Goal: Information Seeking & Learning: Learn about a topic

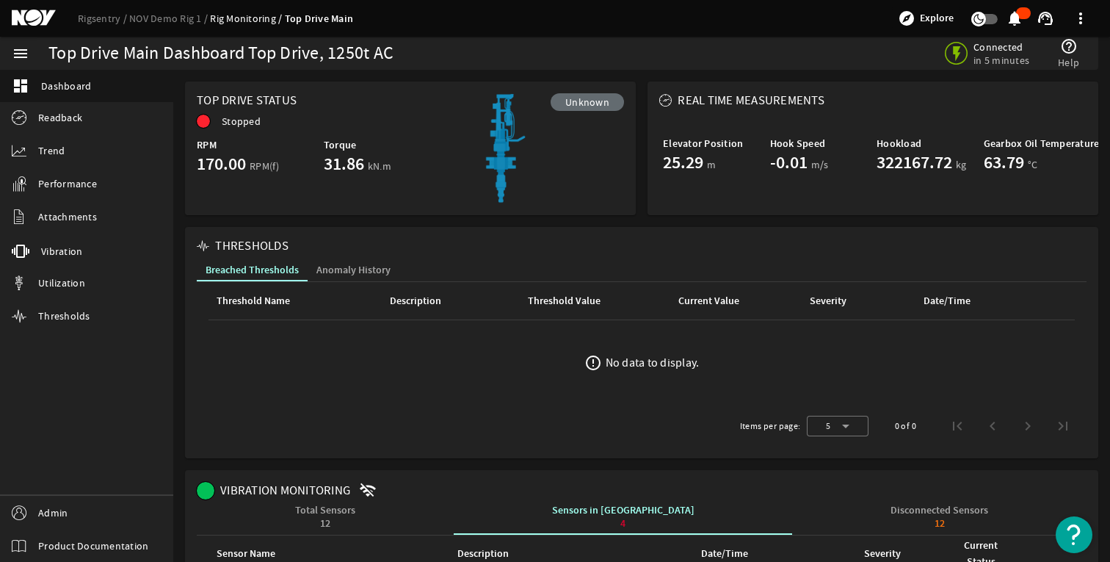
click at [96, 26] on div "Rigsentry NOV Demo Rig 1 Rig Monitoring Top Drive Main explore Explore notifica…" at bounding box center [555, 18] width 1110 height 37
click at [95, 23] on link "Rigsentry" at bounding box center [103, 18] width 51 height 13
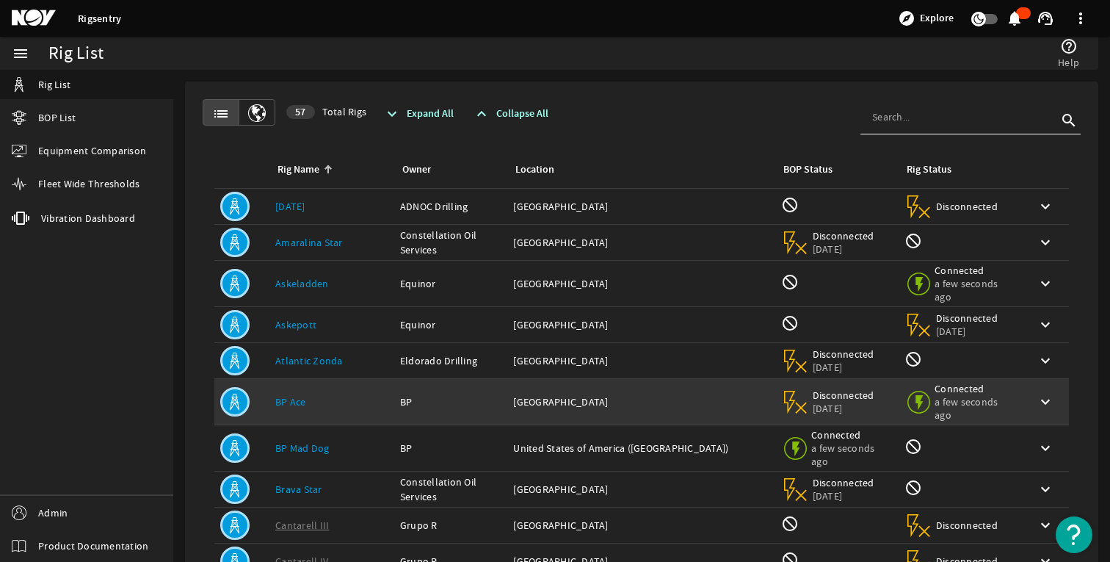
click at [298, 404] on link "BP Ace" at bounding box center [290, 401] width 31 height 13
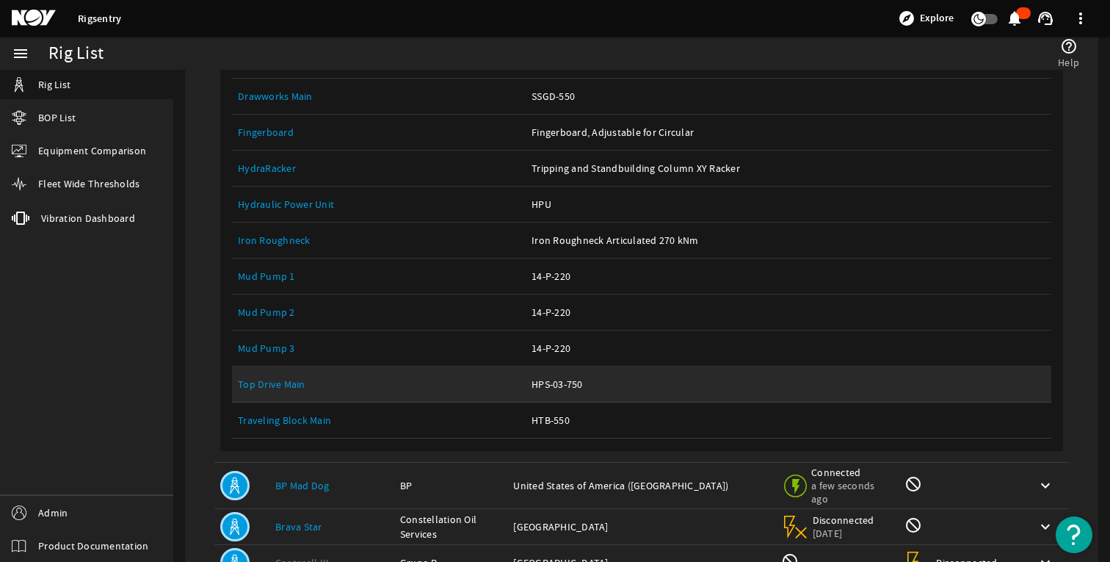
scroll to position [509, 0]
click at [277, 385] on link "Top Drive Main" at bounding box center [272, 382] width 68 height 13
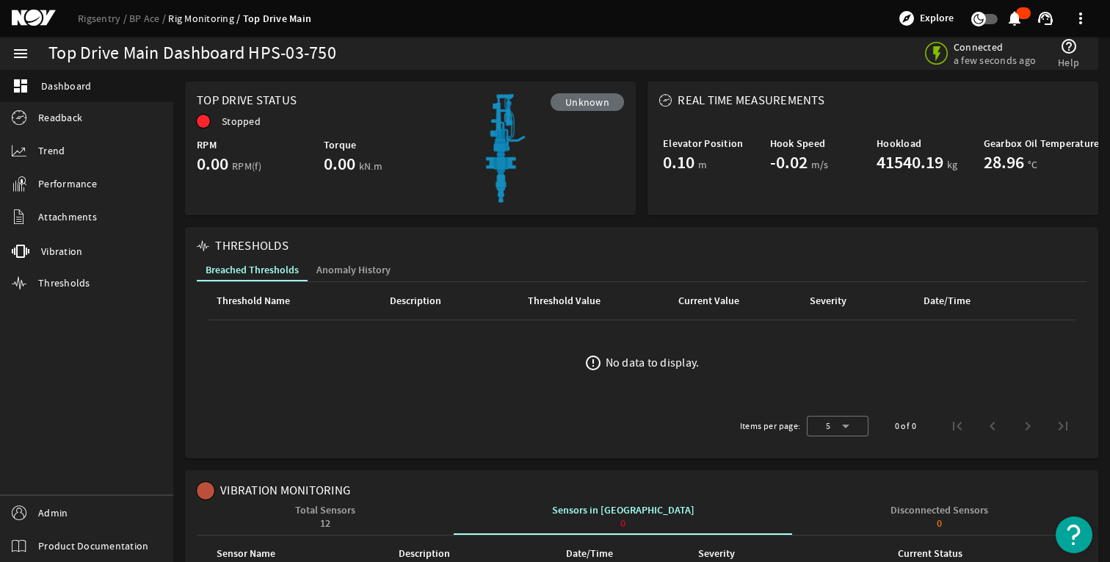
click at [99, 28] on div "Rigsentry BP Ace Rig Monitoring Top Drive Main explore Explore notifications su…" at bounding box center [555, 18] width 1110 height 37
click at [98, 19] on link "Rigsentry" at bounding box center [103, 18] width 51 height 13
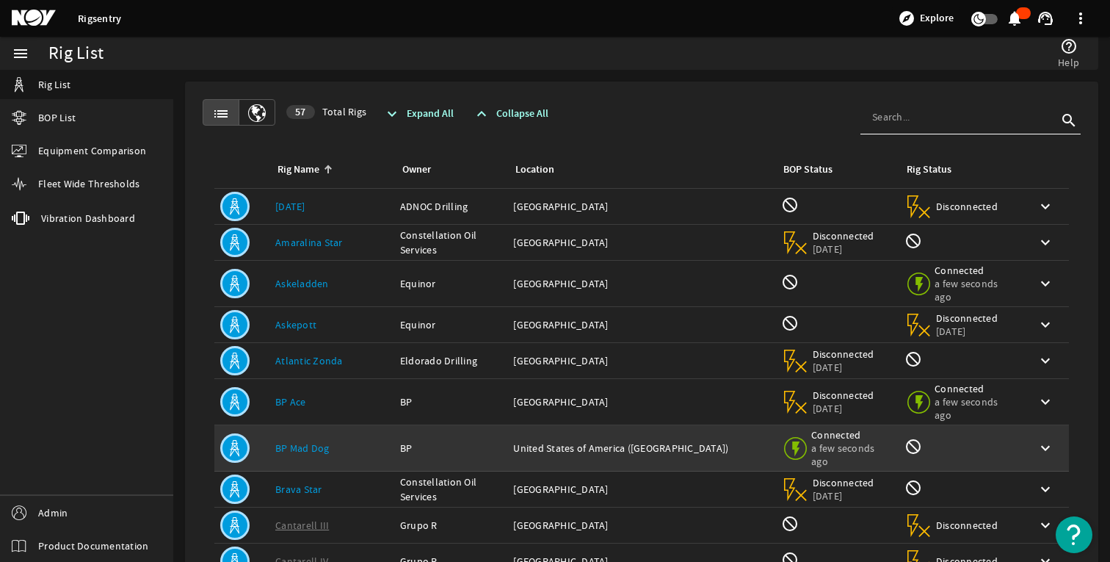
scroll to position [311, 0]
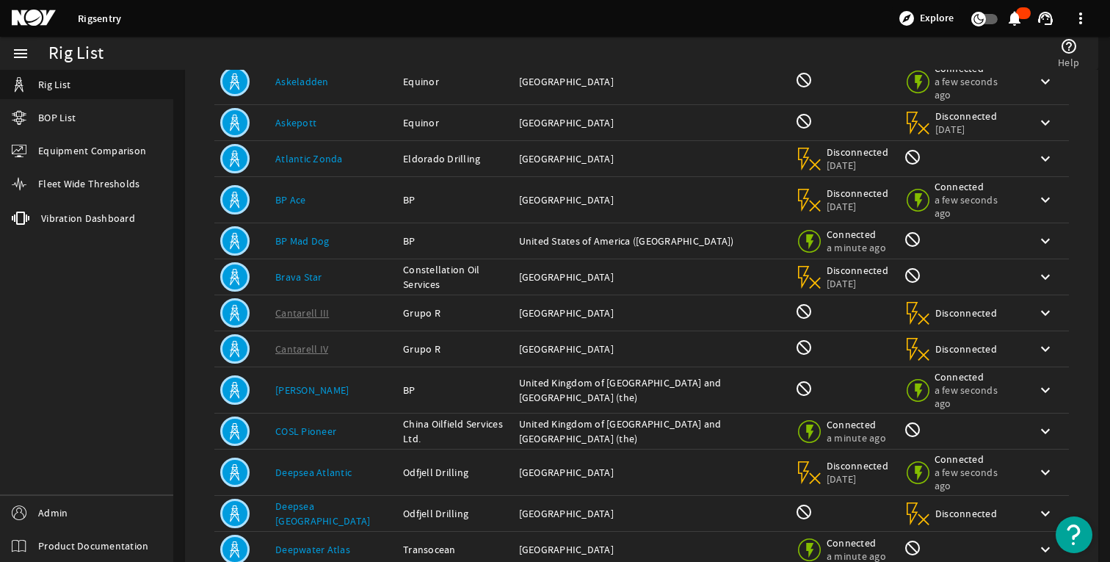
scroll to position [200, 0]
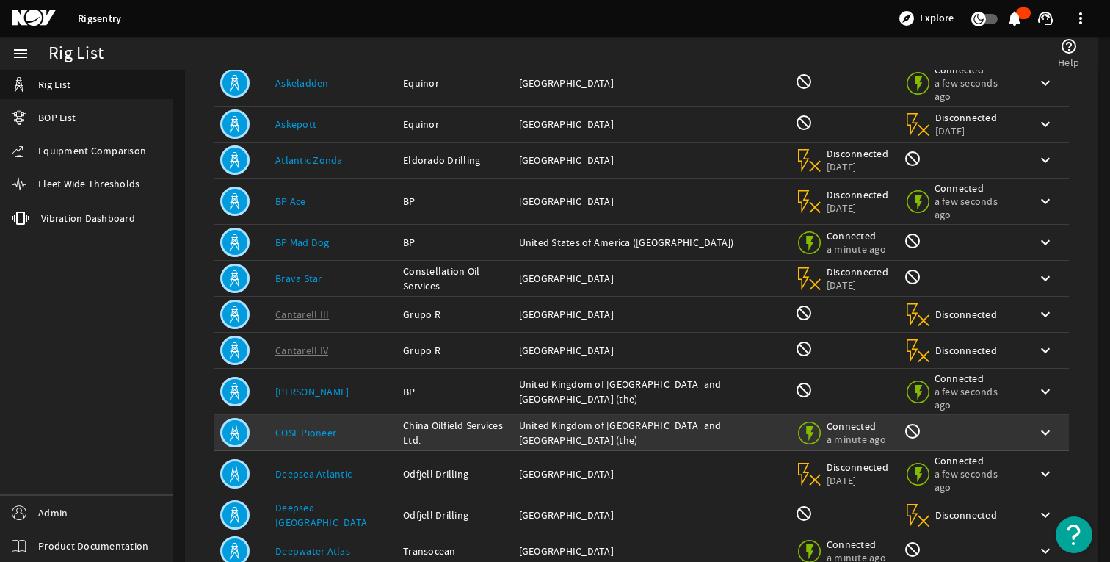
click at [292, 426] on link "COSL Pioneer" at bounding box center [305, 432] width 61 height 13
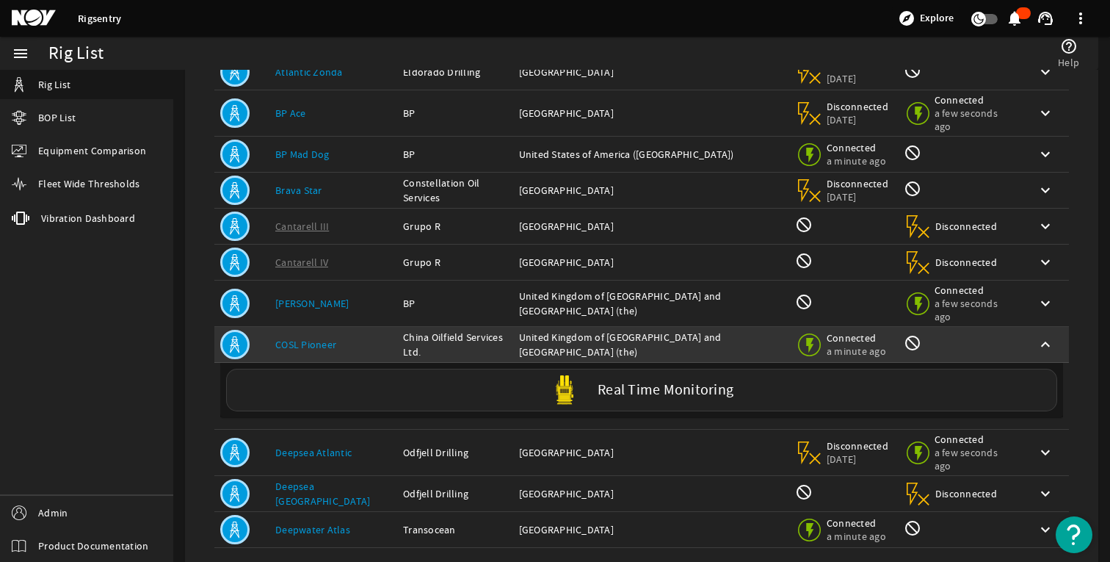
scroll to position [316, 0]
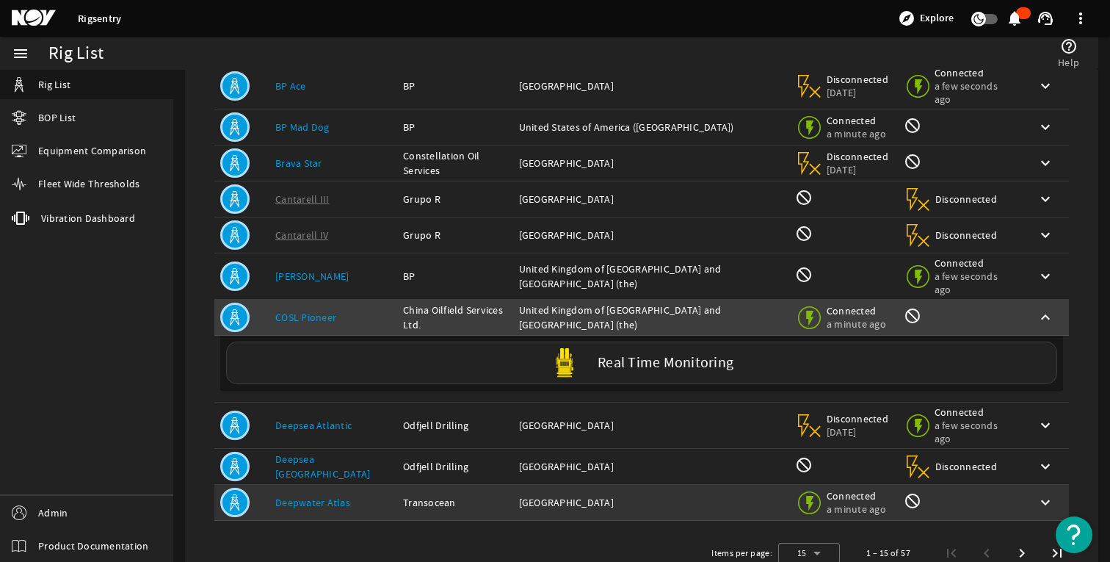
click at [311, 496] on link "Deepwater Atlas" at bounding box center [312, 502] width 75 height 13
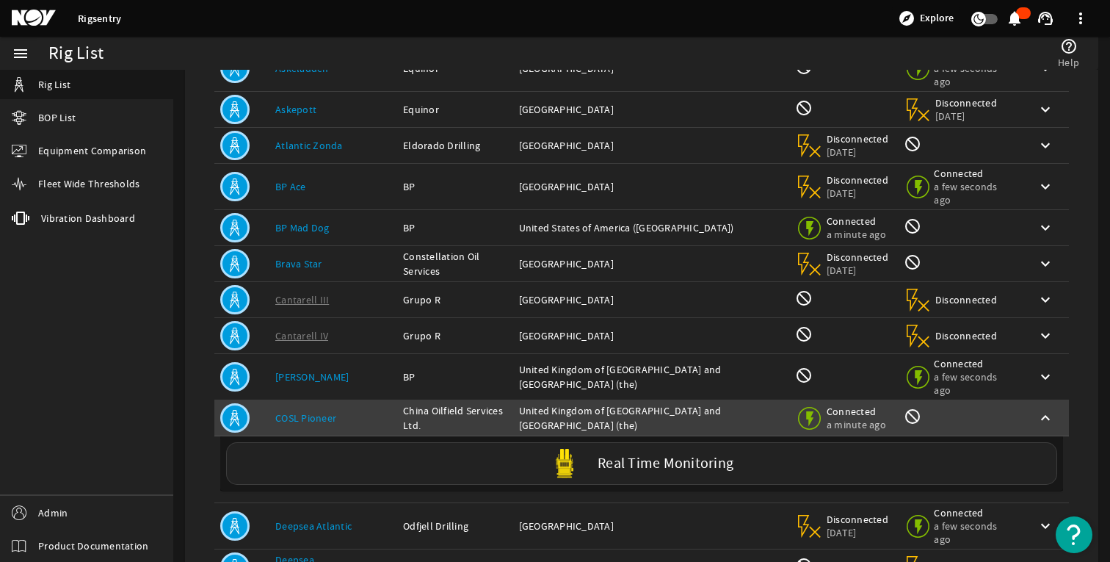
scroll to position [0, 0]
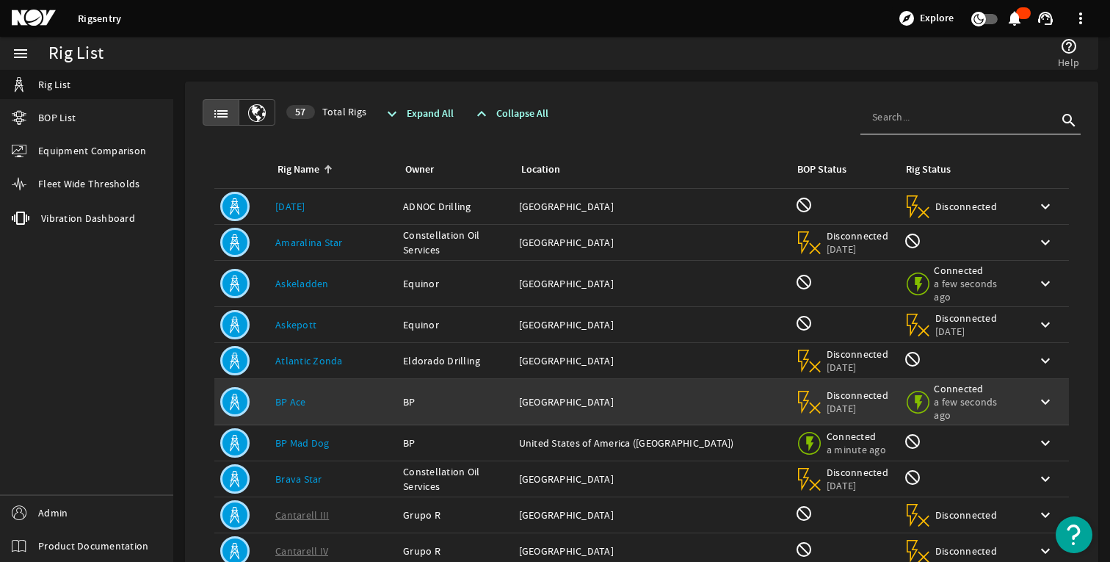
click at [296, 402] on td "Rig Name: BP Ace" at bounding box center [333, 402] width 128 height 46
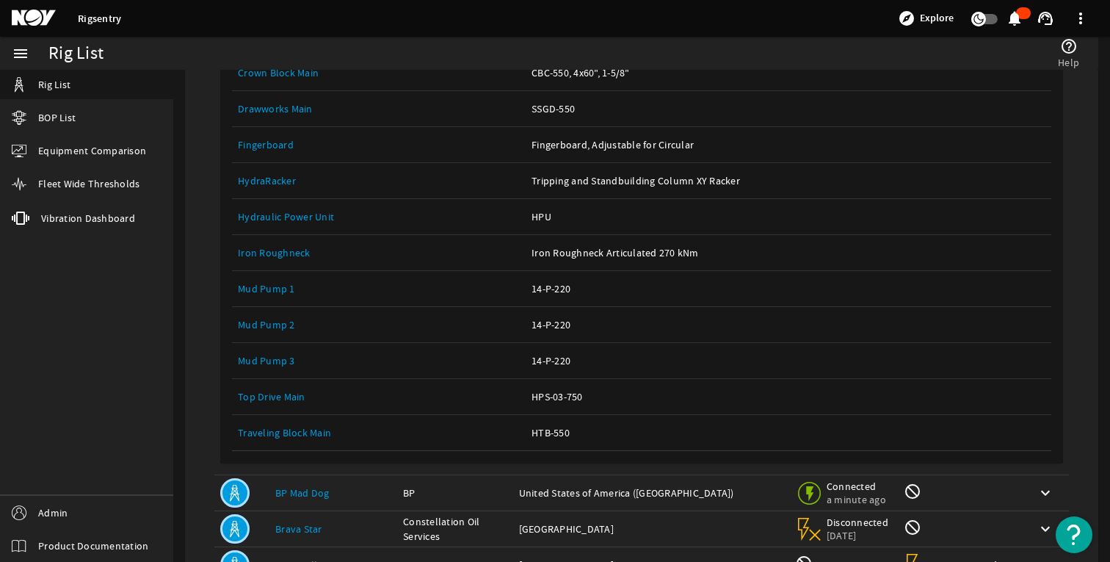
scroll to position [518, 0]
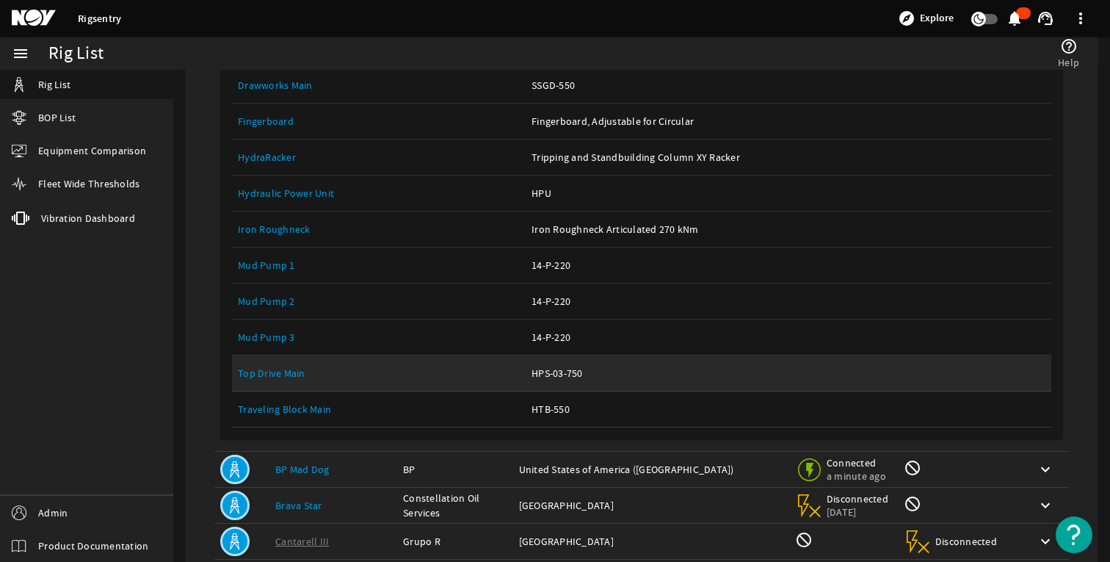
click at [292, 366] on link "Top Drive Main" at bounding box center [272, 372] width 68 height 13
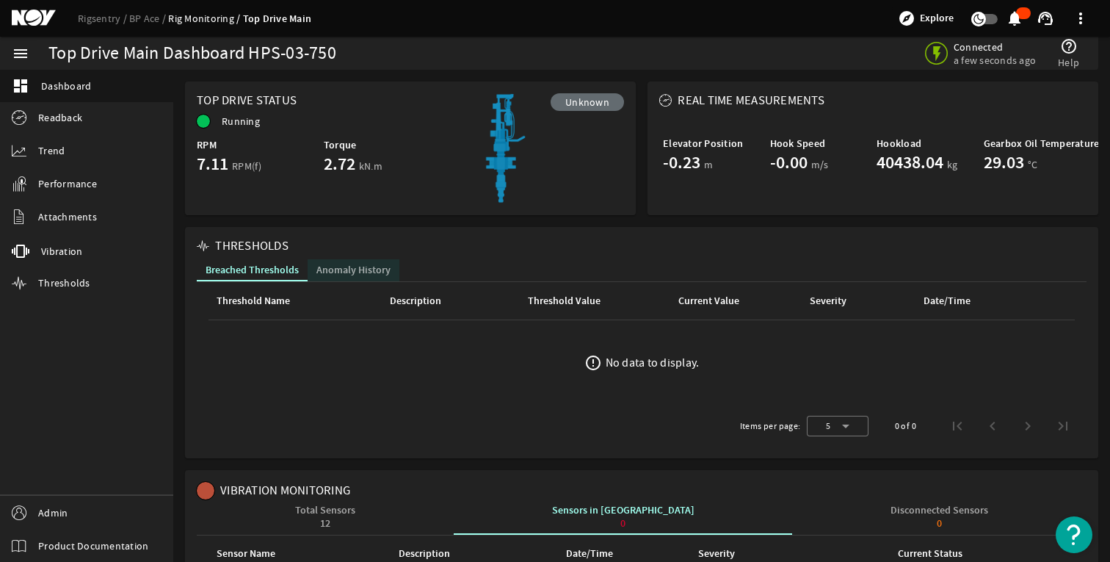
click at [385, 269] on span "Anomaly History" at bounding box center [353, 270] width 74 height 10
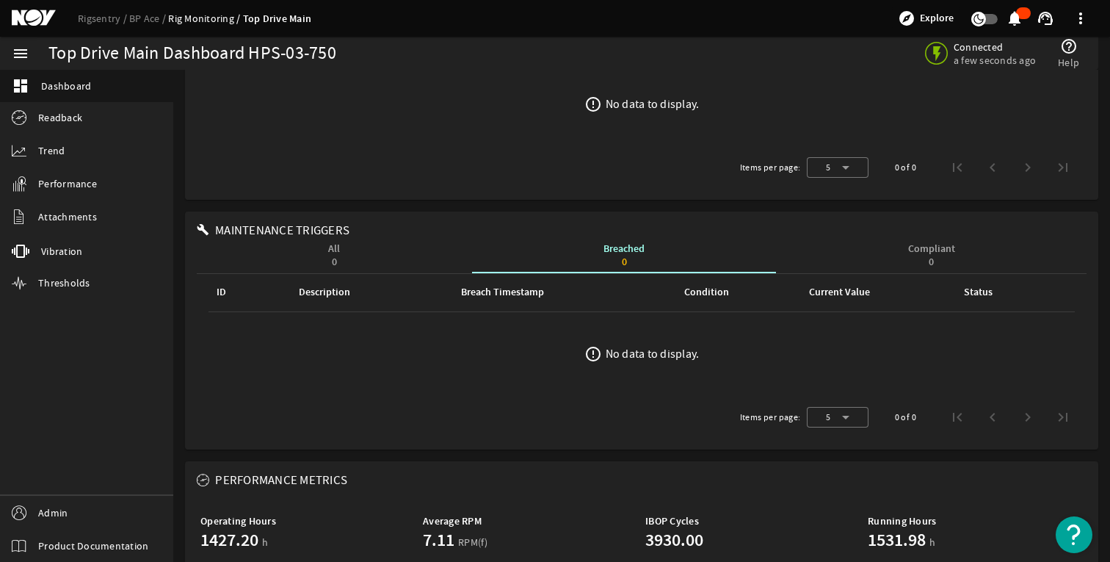
scroll to position [505, 0]
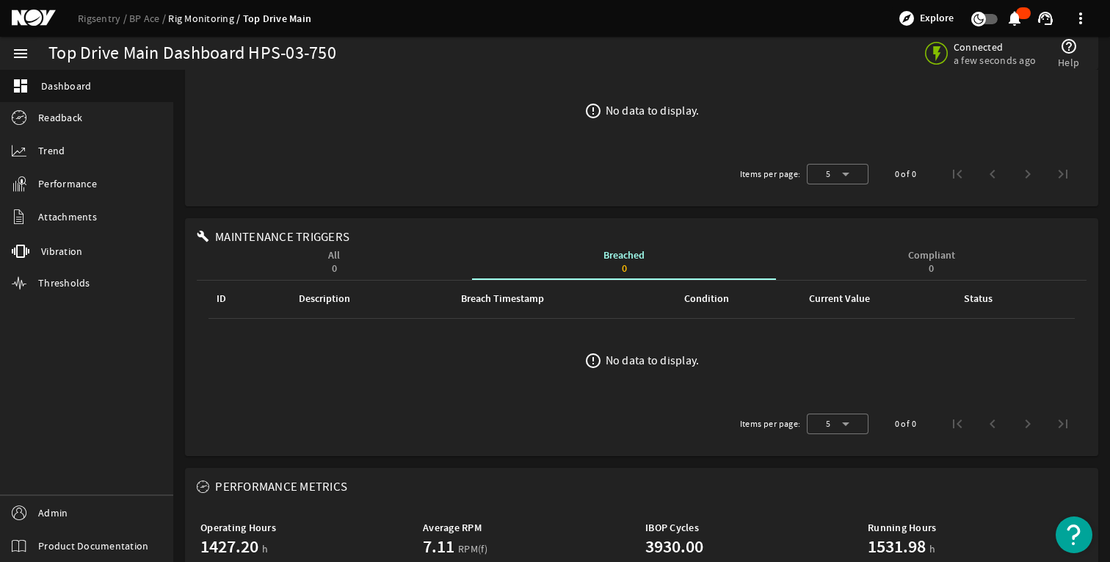
click at [337, 256] on div "All 0" at bounding box center [334, 261] width 12 height 23
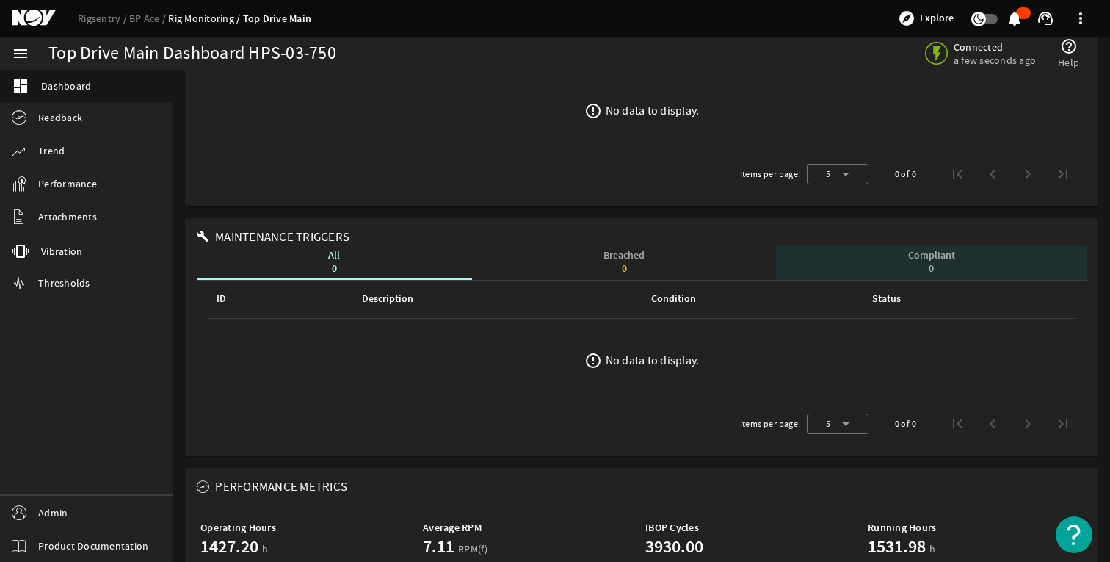
click at [948, 267] on div "0" at bounding box center [931, 269] width 47 height 10
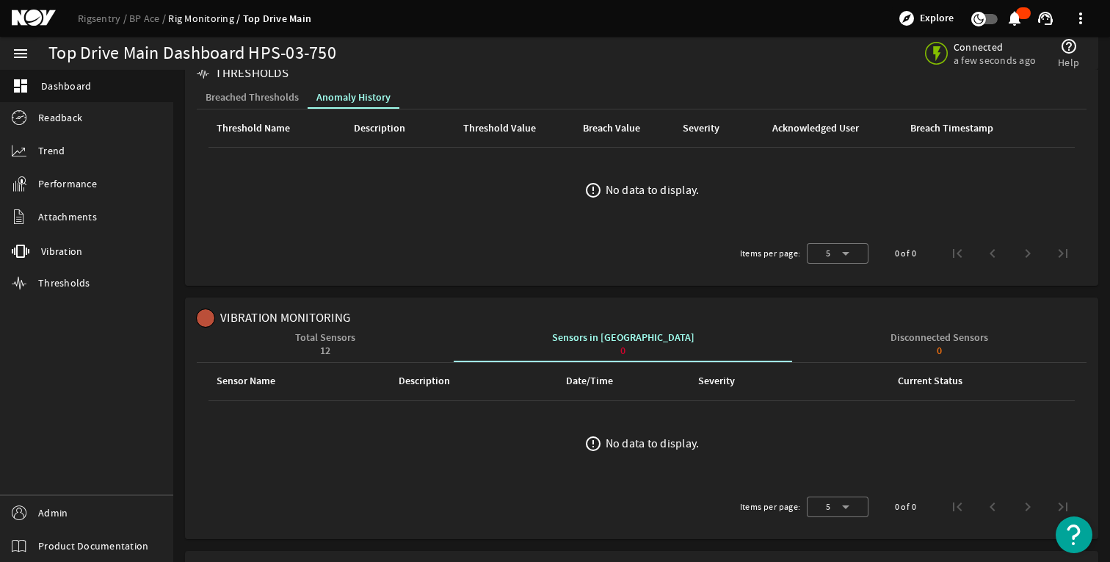
scroll to position [0, 0]
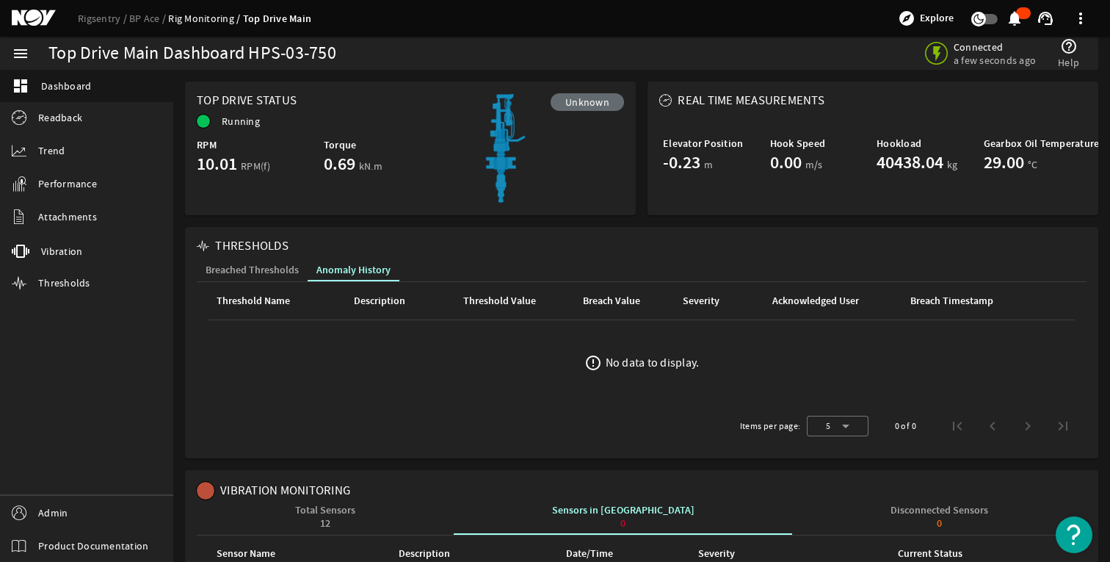
click at [258, 266] on span "Breached Thresholds" at bounding box center [252, 270] width 93 height 10
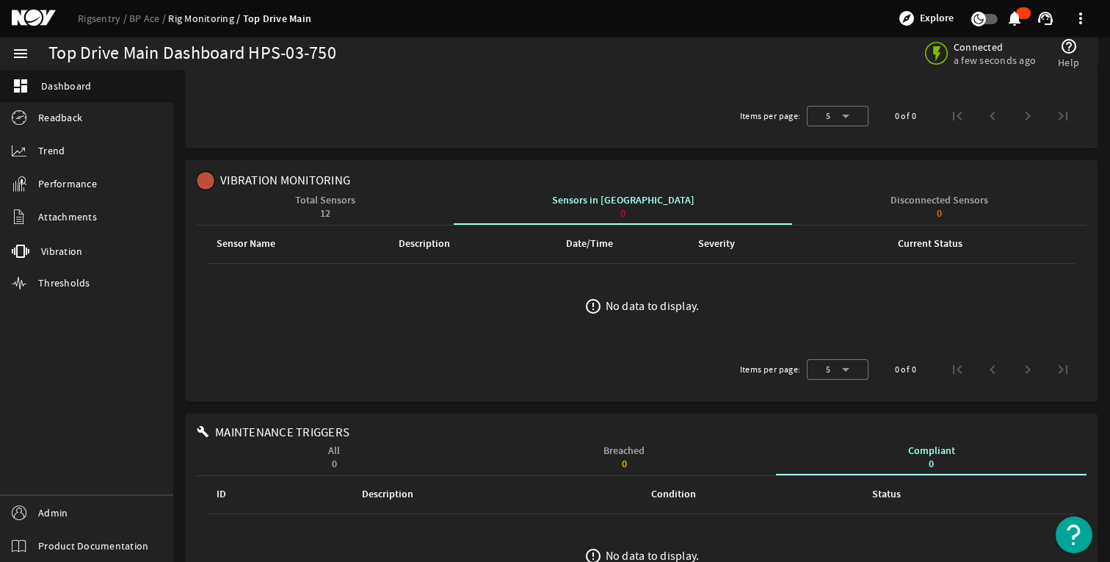
scroll to position [302, 0]
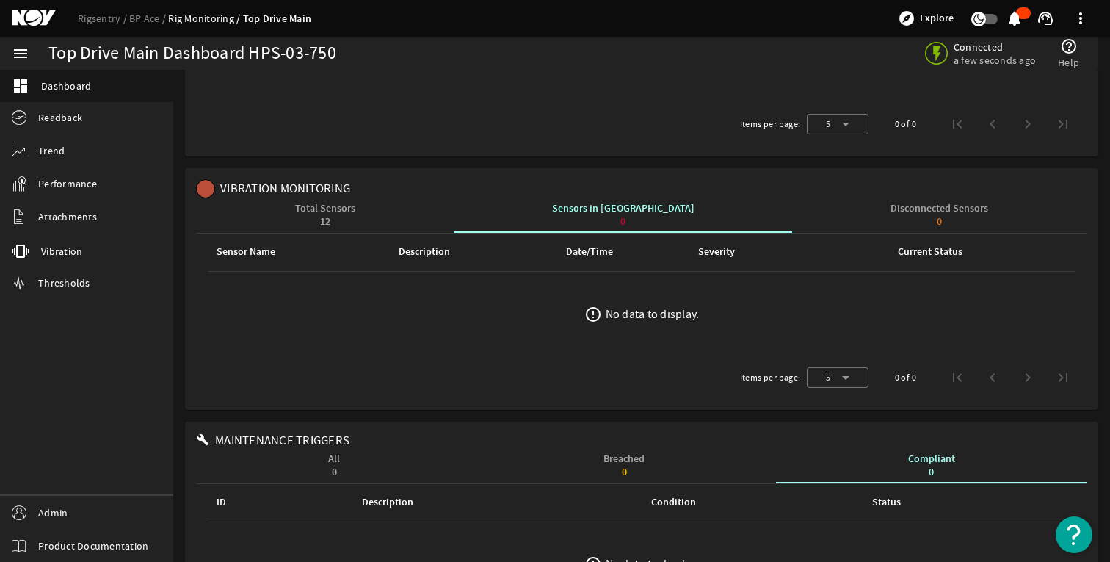
click at [331, 222] on div "12" at bounding box center [325, 222] width 60 height 10
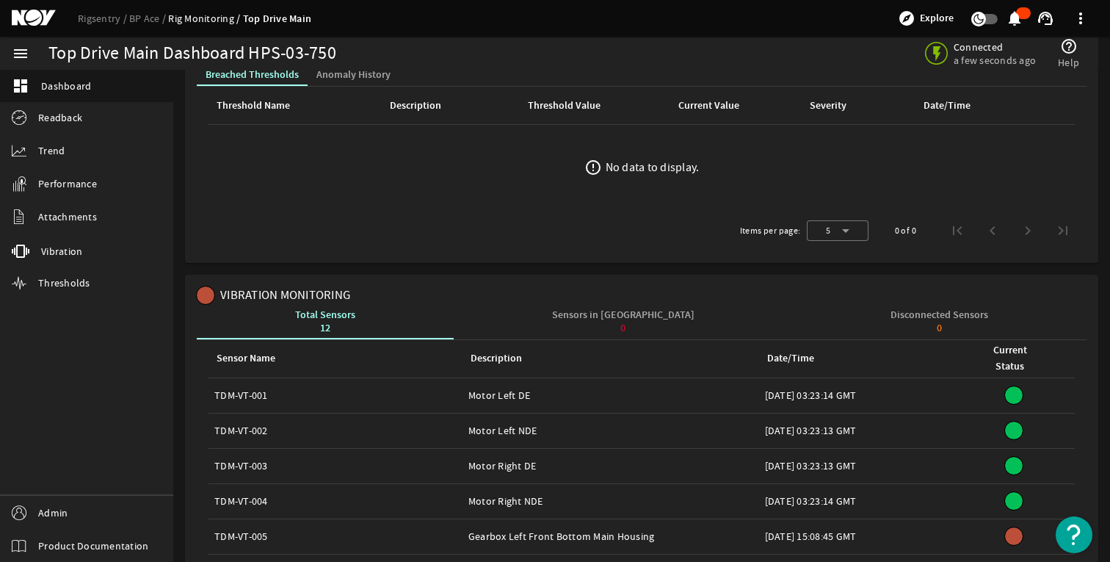
scroll to position [149, 0]
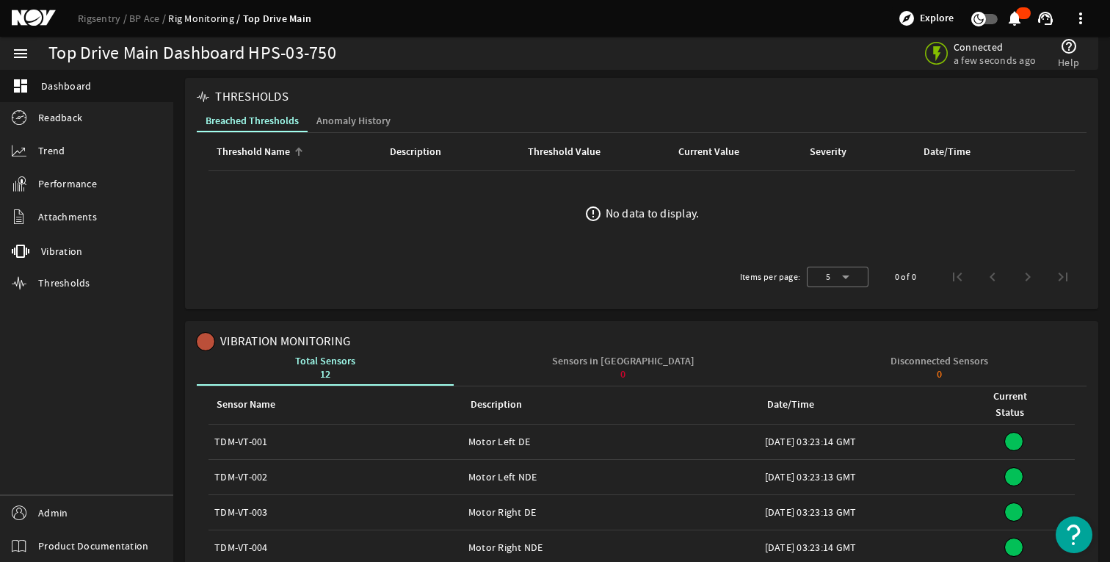
click at [347, 137] on th "Threshold Name" at bounding box center [295, 152] width 173 height 38
click at [352, 126] on span "Anomaly History" at bounding box center [353, 121] width 74 height 10
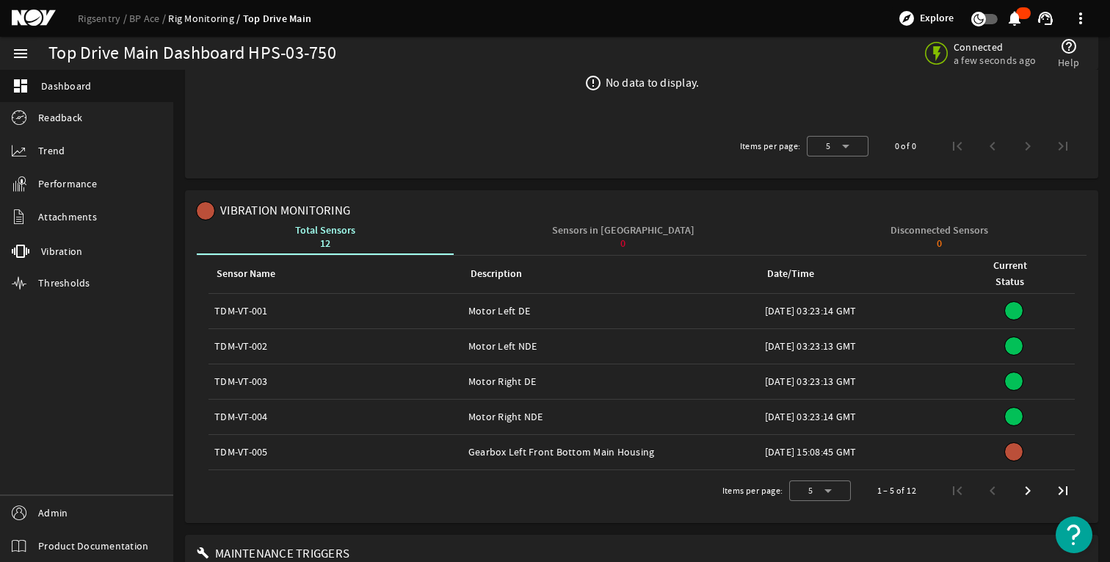
scroll to position [238, 0]
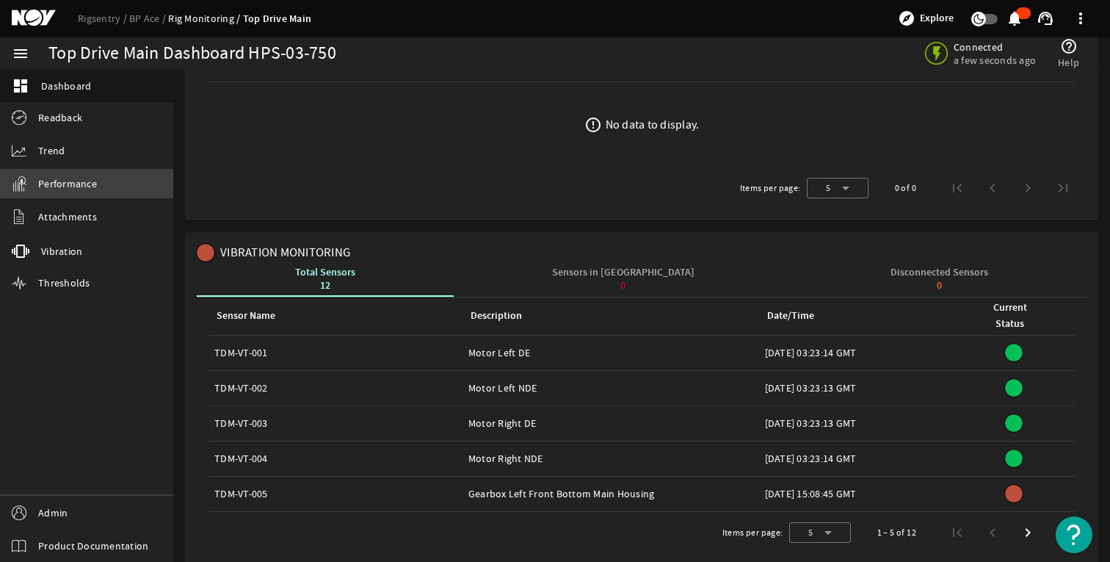
click at [95, 195] on link "Performance" at bounding box center [86, 183] width 173 height 29
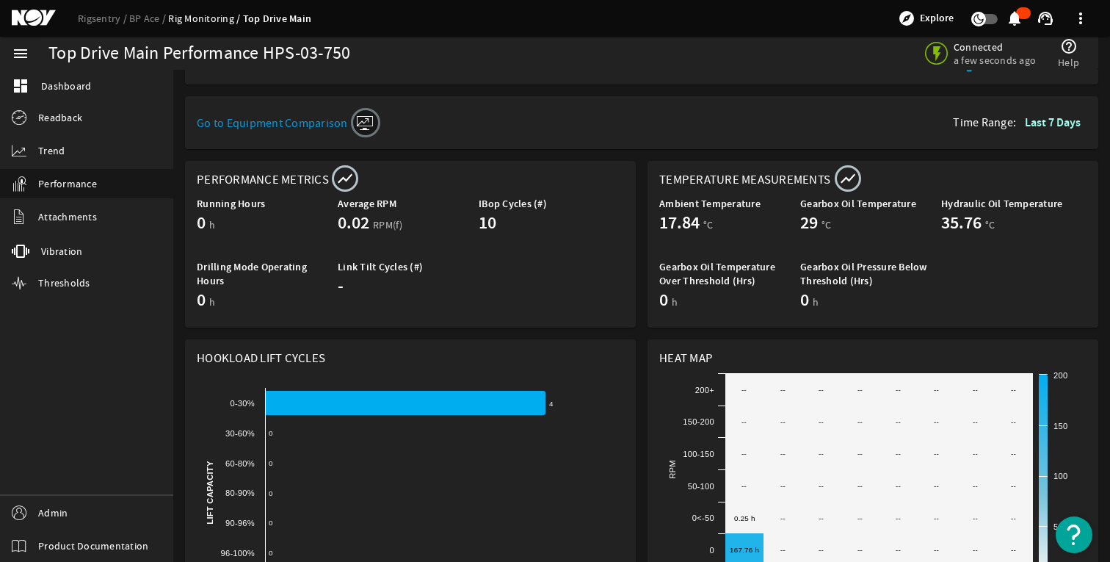
scroll to position [516, 0]
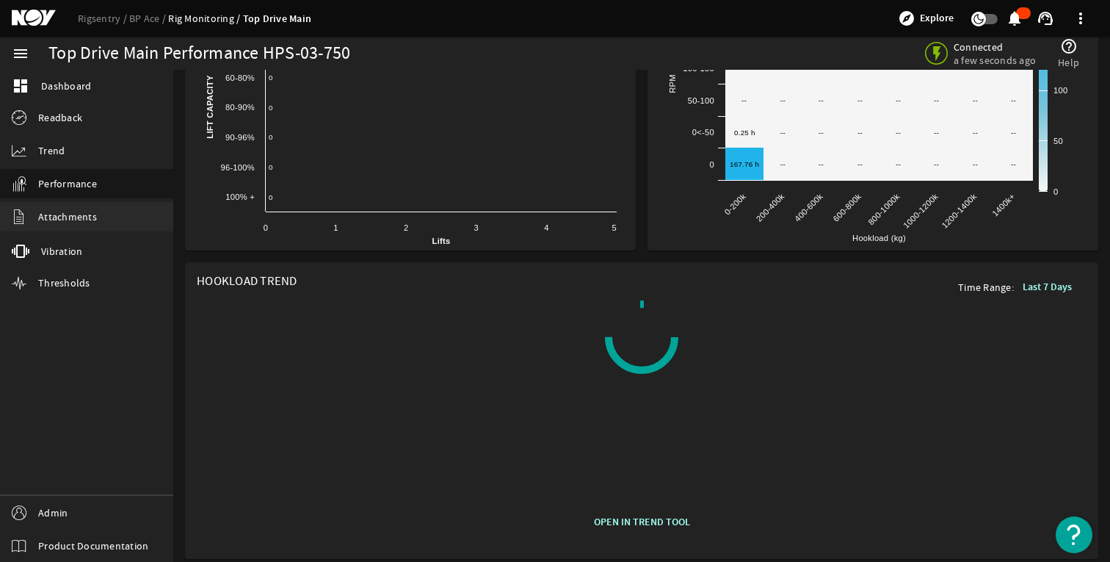
click at [93, 230] on link "Attachments" at bounding box center [86, 216] width 173 height 29
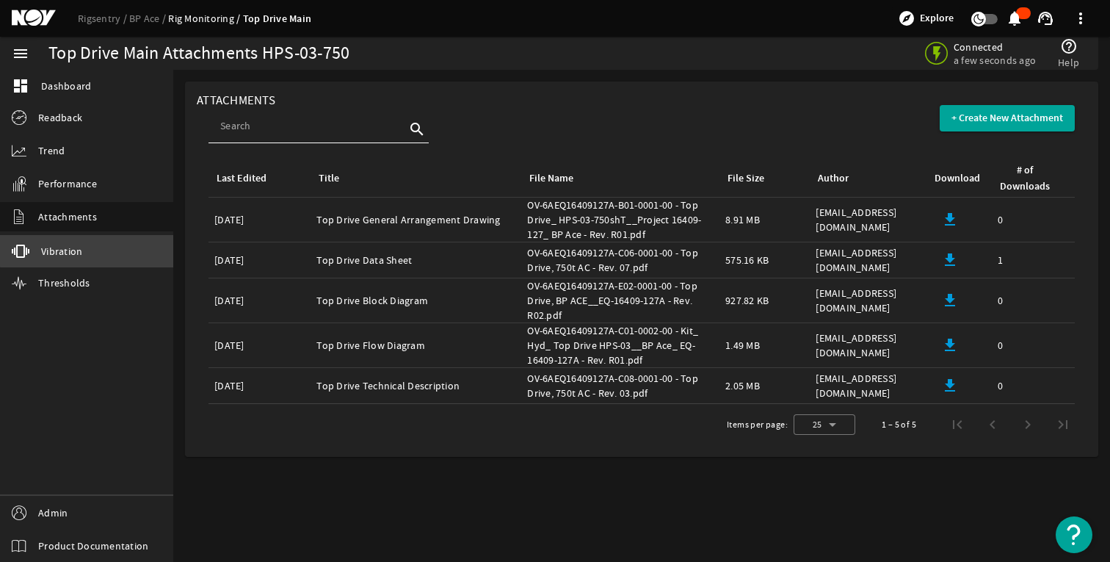
click at [93, 243] on link "vibration Vibration" at bounding box center [86, 251] width 173 height 32
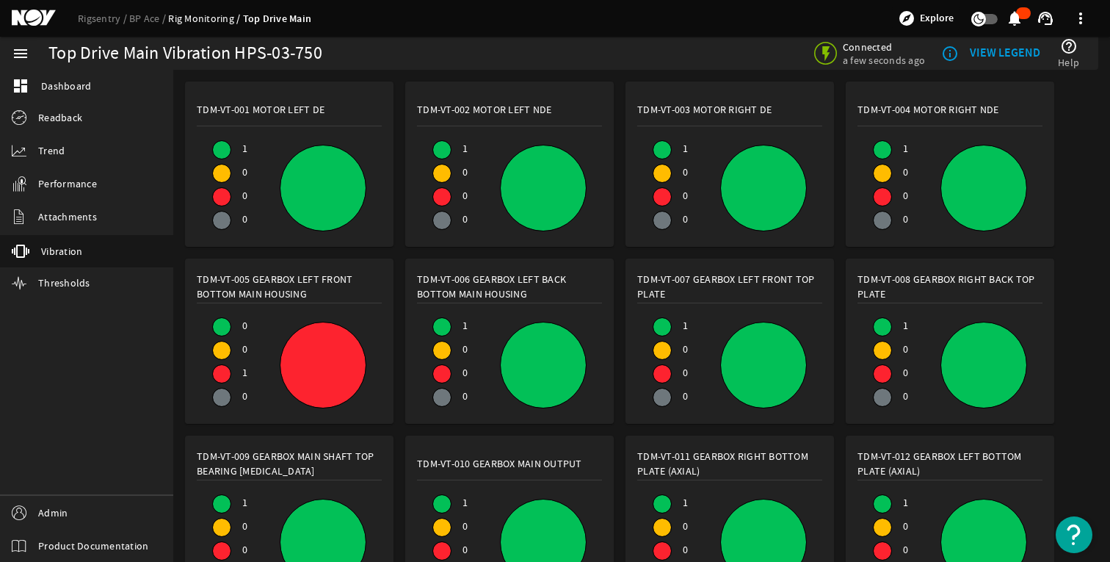
scroll to position [39, 0]
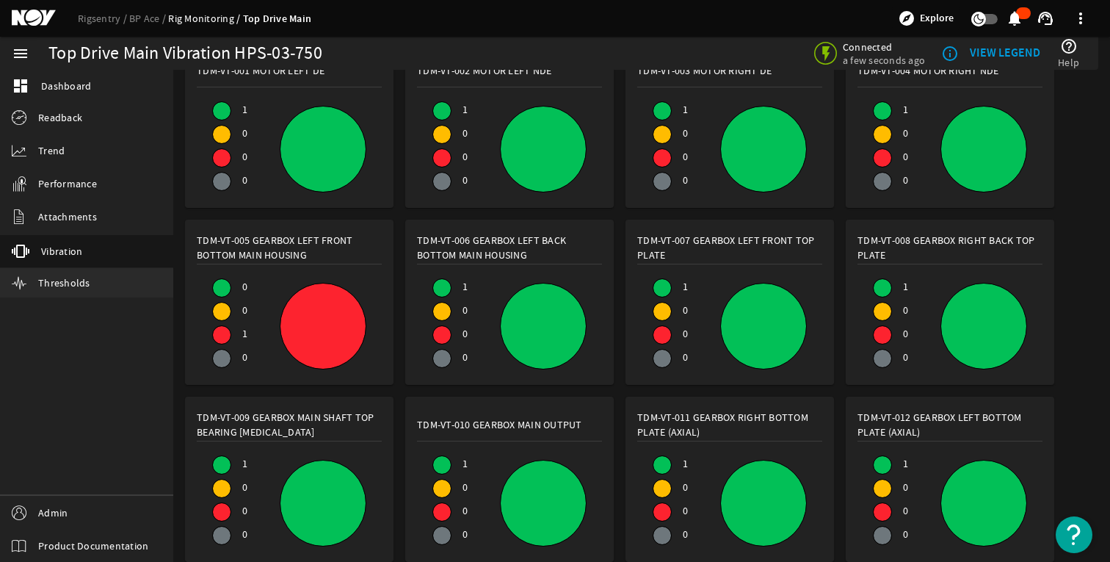
click at [58, 283] on span "Thresholds" at bounding box center [64, 282] width 52 height 15
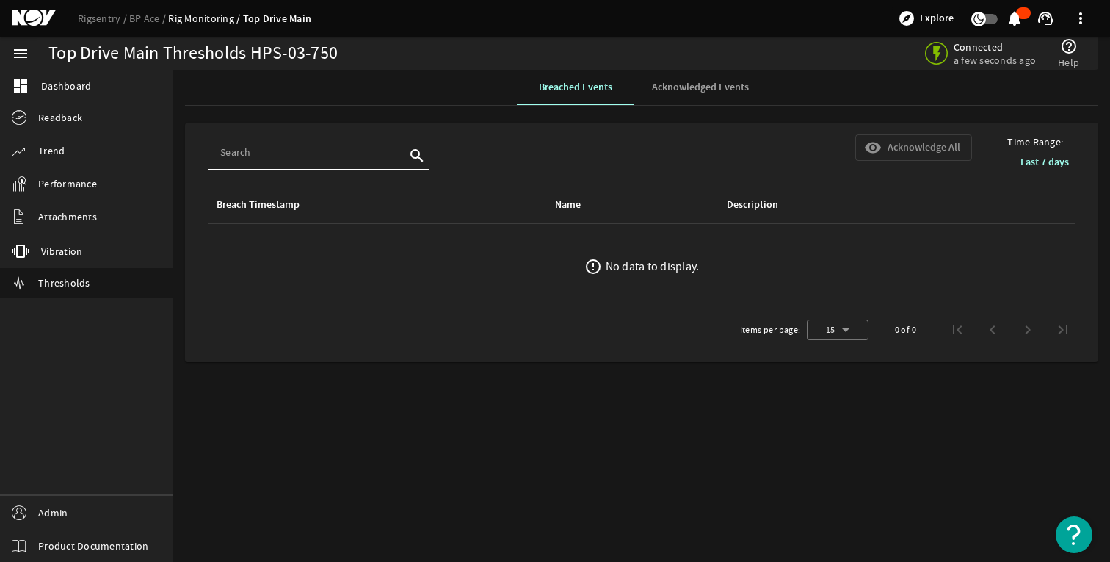
click at [714, 90] on span "Acknowledged Events" at bounding box center [700, 87] width 97 height 10
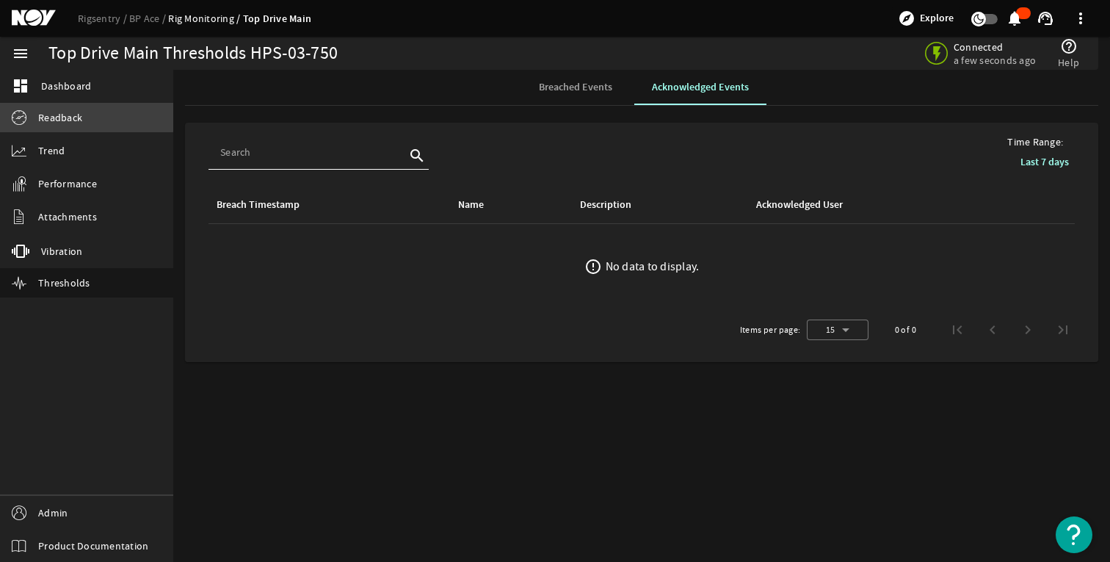
click at [45, 107] on link "Readback" at bounding box center [86, 117] width 173 height 29
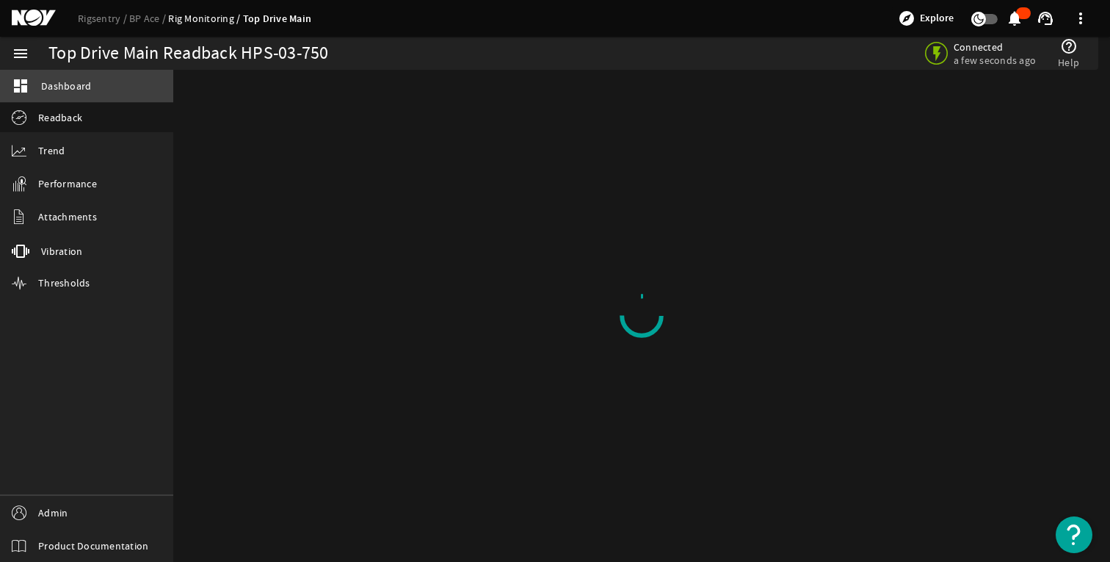
click at [57, 91] on span "Dashboard" at bounding box center [66, 86] width 50 height 15
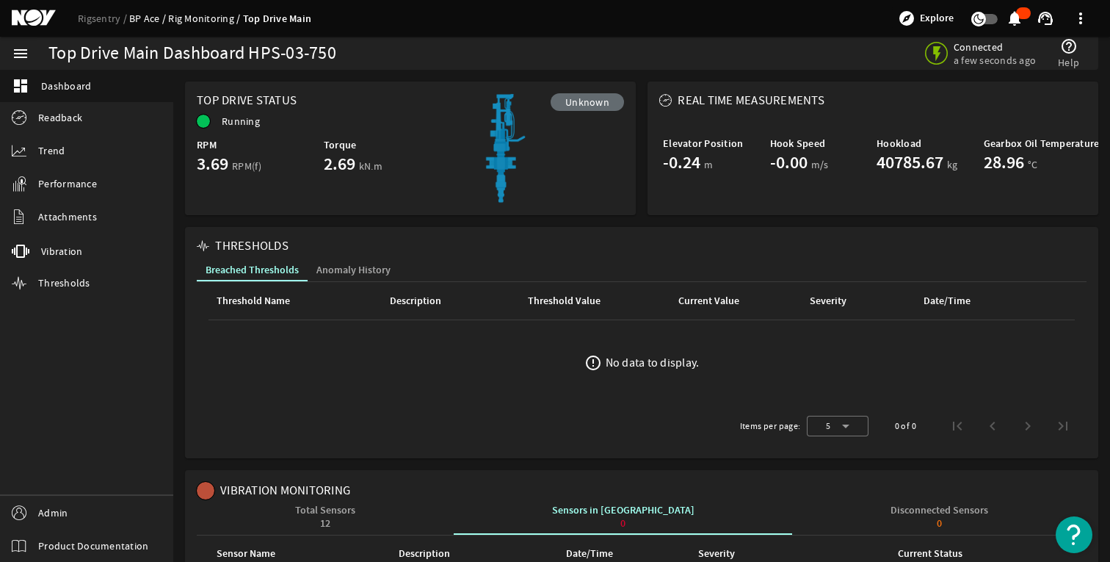
click at [138, 15] on link "BP Ace" at bounding box center [148, 18] width 39 height 13
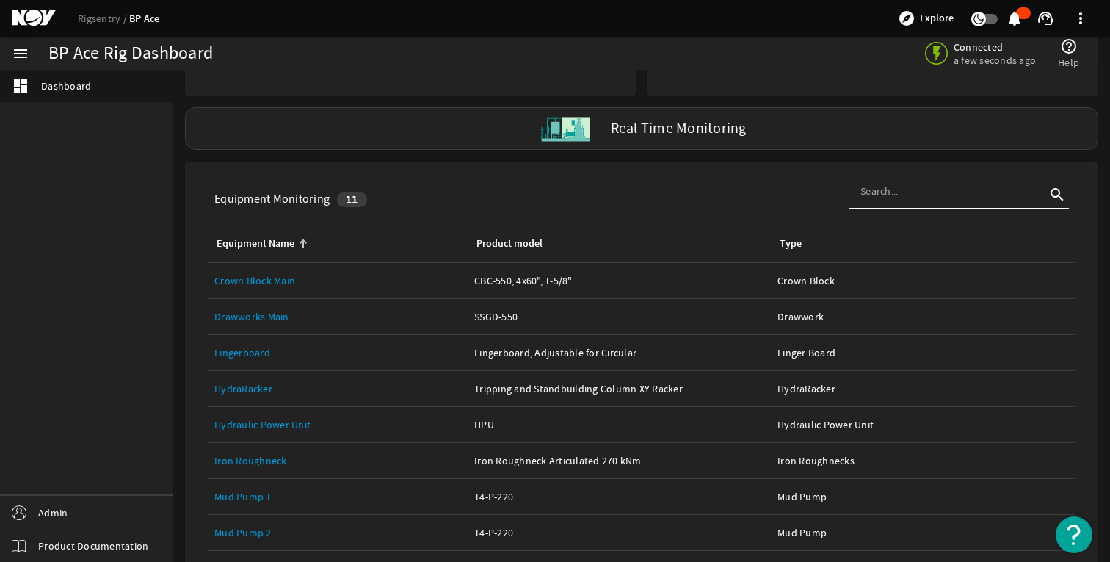
scroll to position [242, 0]
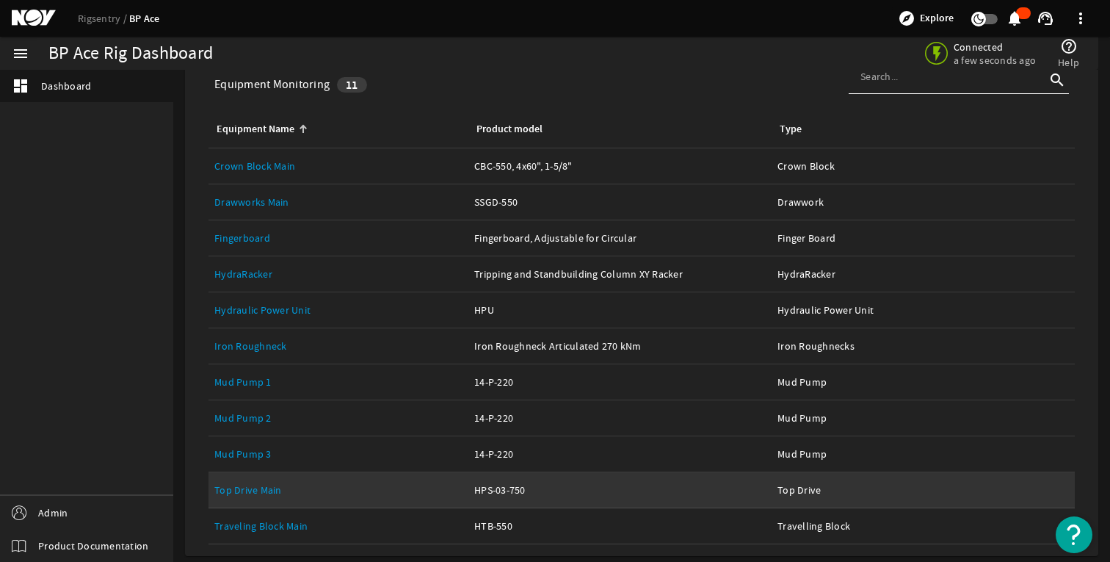
click at [247, 492] on link "Top Drive Main" at bounding box center [248, 489] width 68 height 13
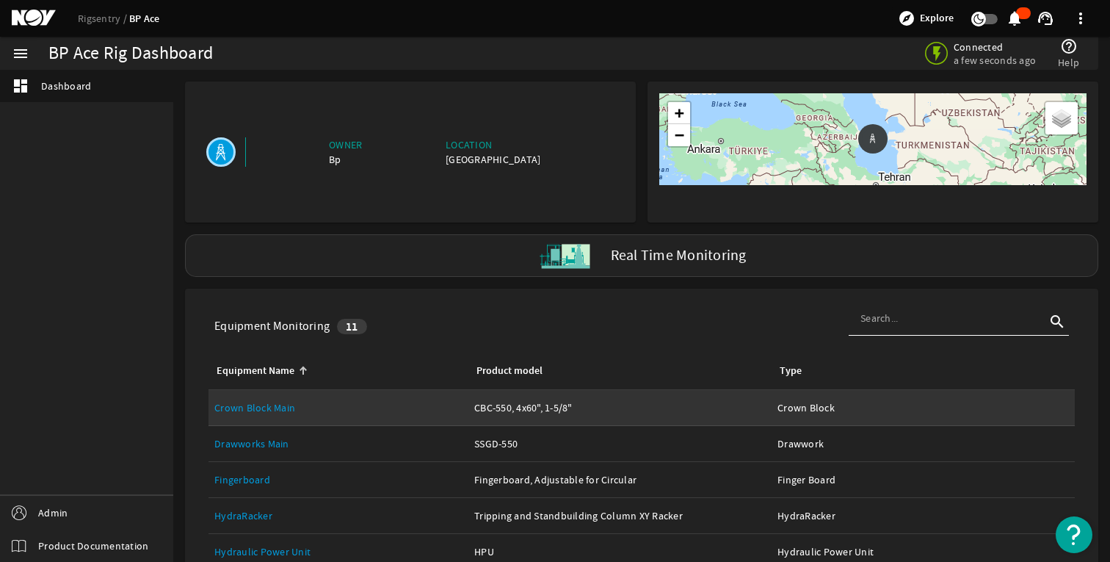
click at [267, 409] on link "Crown Block Main" at bounding box center [254, 407] width 81 height 13
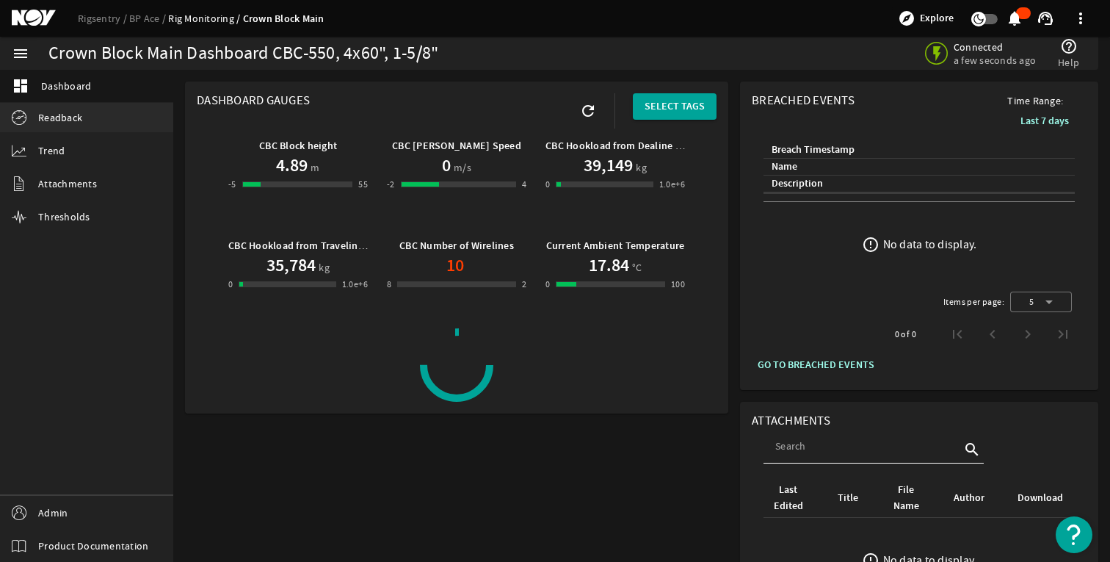
click at [68, 119] on span "Readback" at bounding box center [60, 117] width 44 height 15
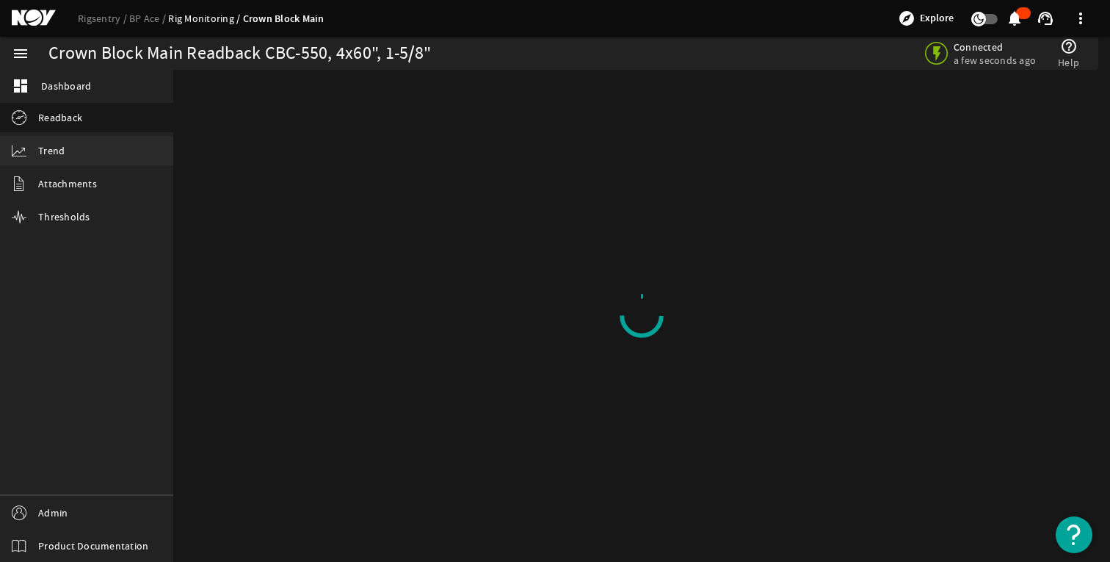
click at [68, 148] on link "Trend" at bounding box center [86, 150] width 173 height 29
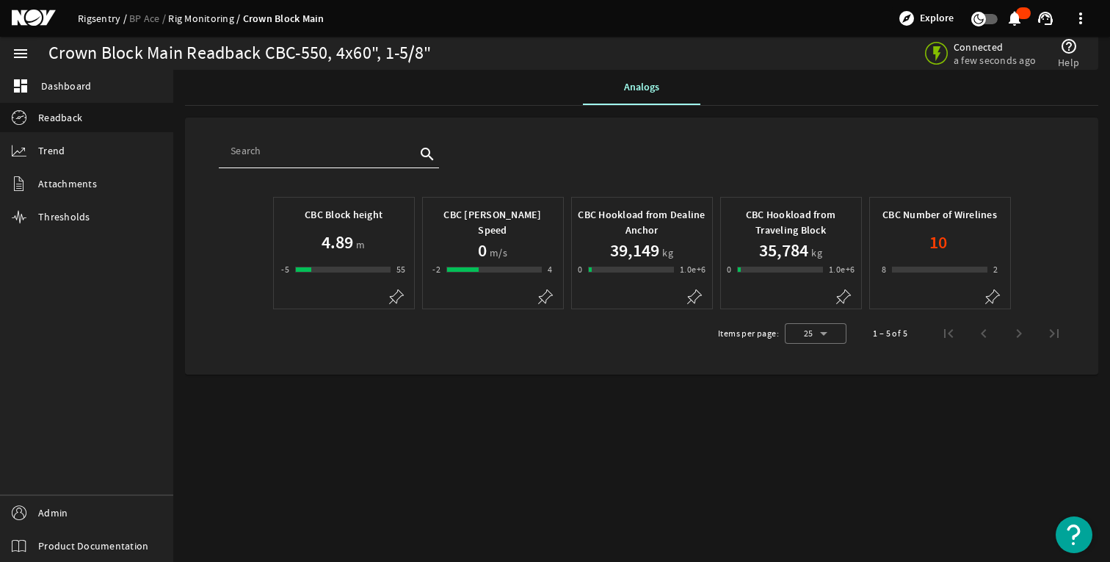
click at [89, 21] on link "Rigsentry" at bounding box center [103, 18] width 51 height 13
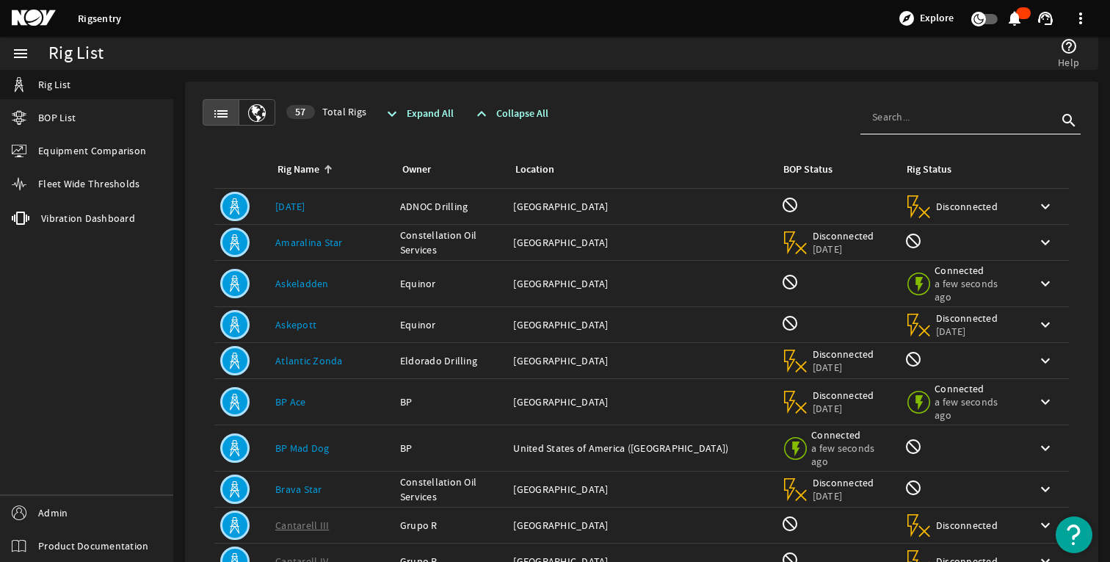
click at [42, 23] on mat-icon at bounding box center [45, 19] width 66 height 18
click at [92, 117] on link "BOP List" at bounding box center [86, 117] width 173 height 29
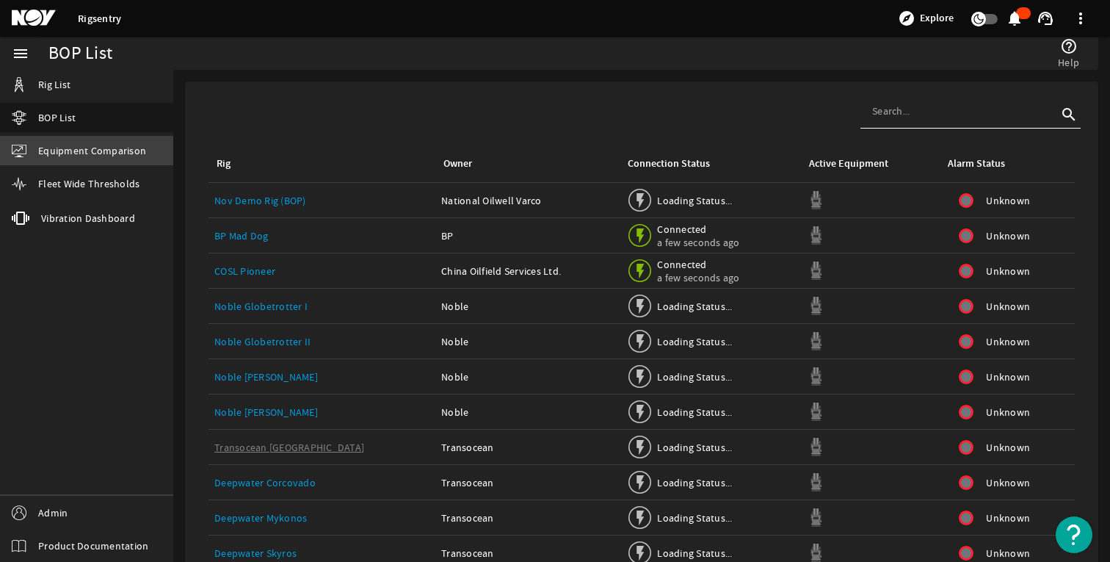
click at [91, 151] on span "Equipment Comparison" at bounding box center [92, 150] width 108 height 15
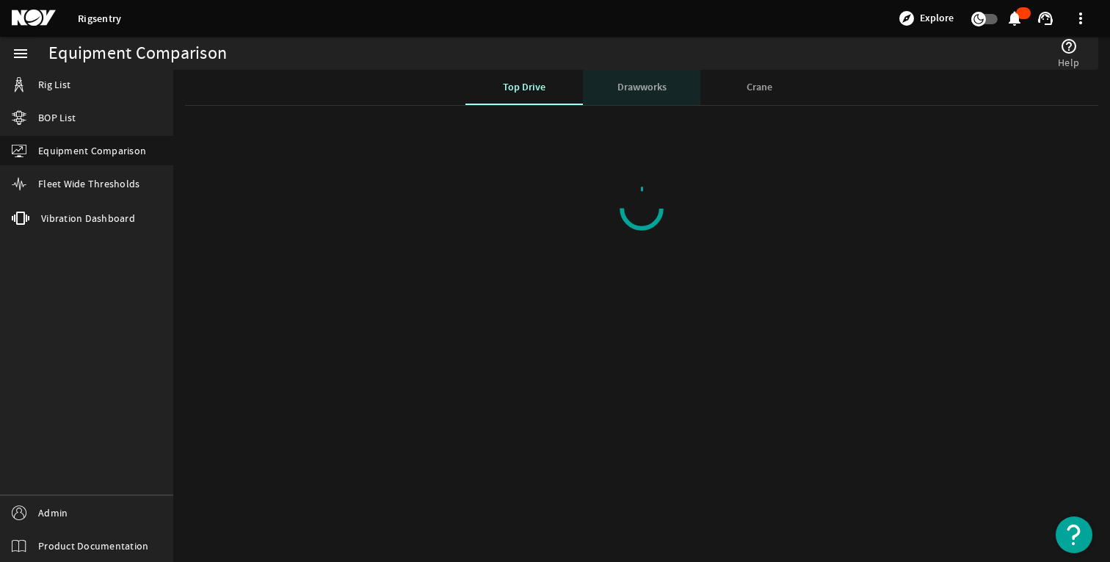
click at [643, 82] on span "Drawworks" at bounding box center [642, 87] width 49 height 10
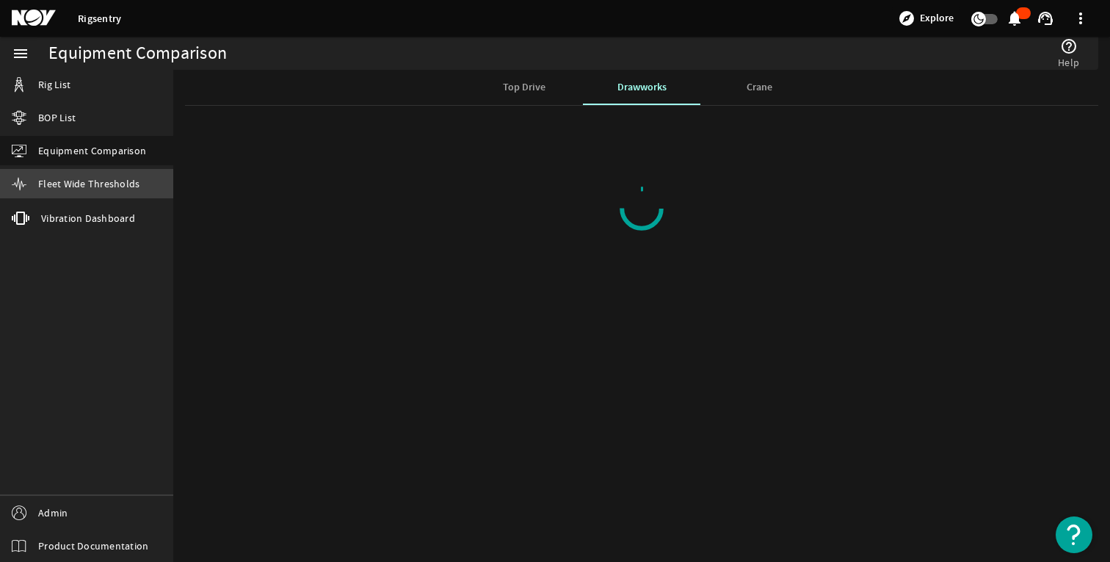
click at [89, 178] on span "Fleet Wide Thresholds" at bounding box center [88, 183] width 101 height 15
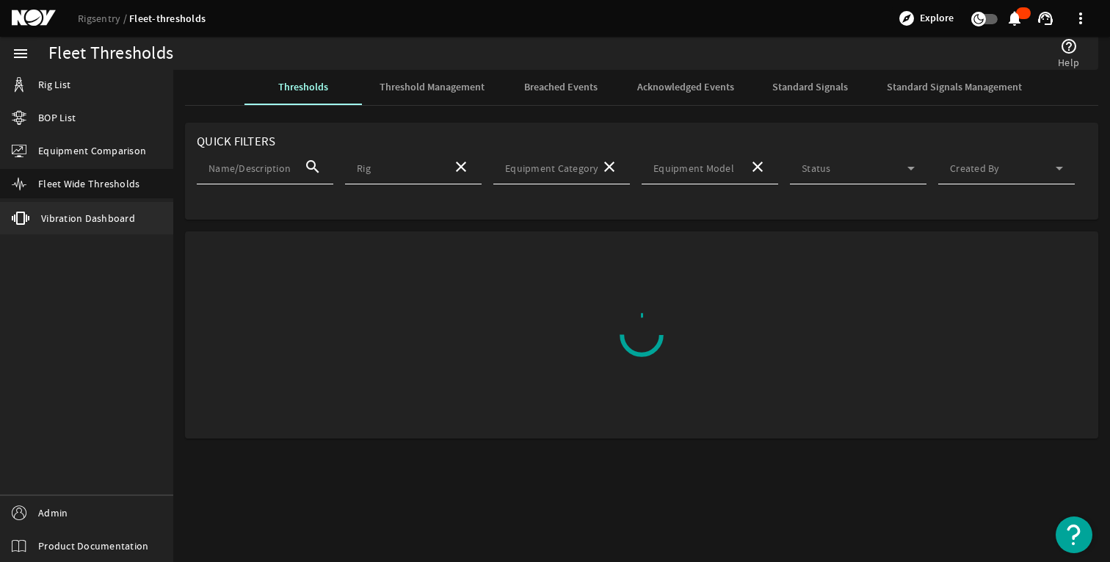
click at [87, 214] on span "Vibration Dashboard" at bounding box center [88, 218] width 94 height 15
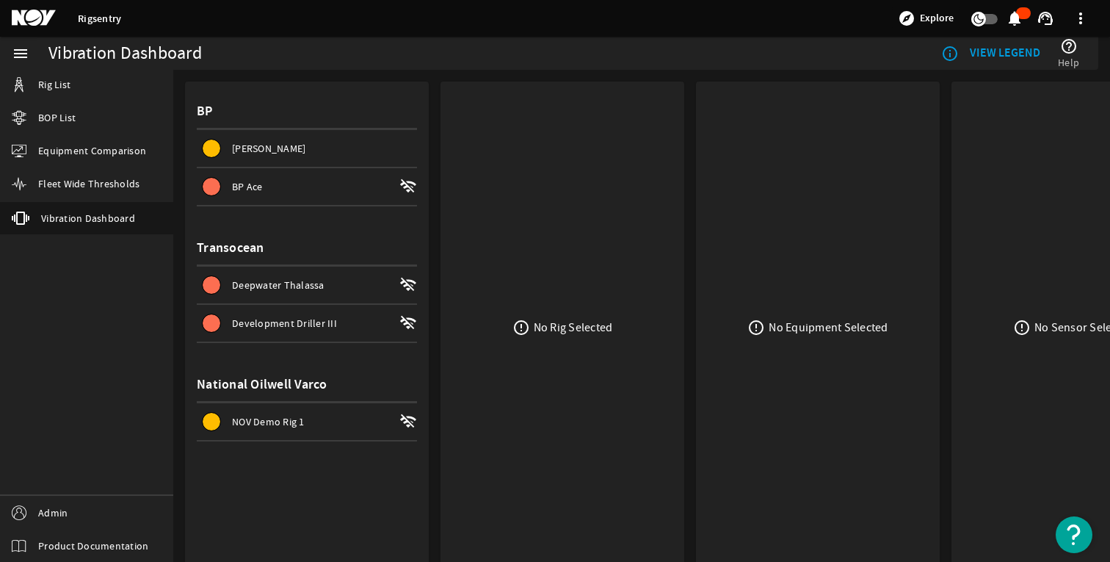
click at [289, 321] on span "Development Driller III" at bounding box center [284, 322] width 105 height 13
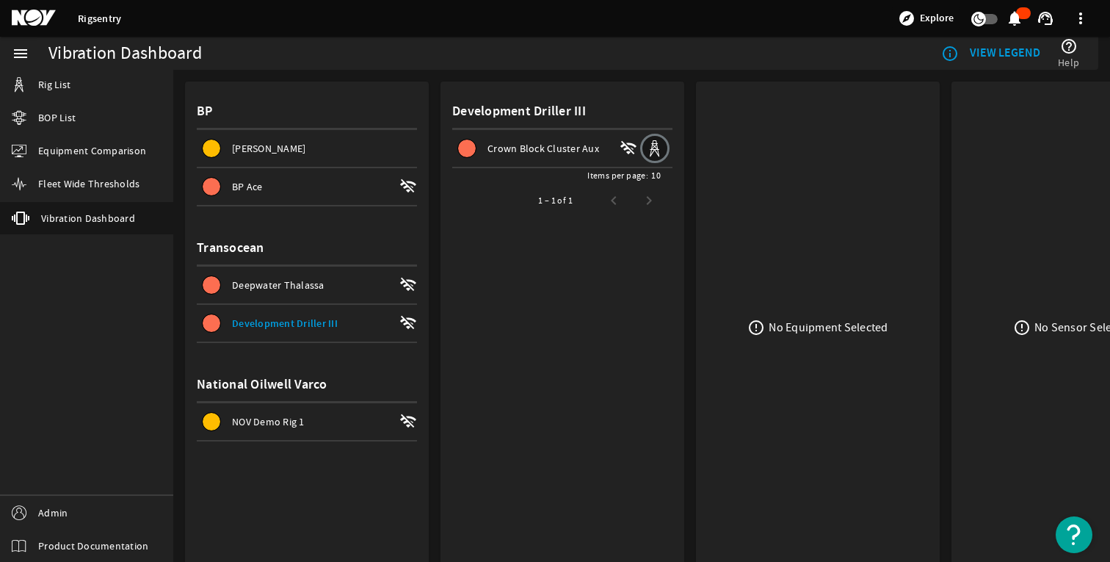
click at [523, 142] on span "Crown Block Cluster Aux" at bounding box center [544, 148] width 112 height 13
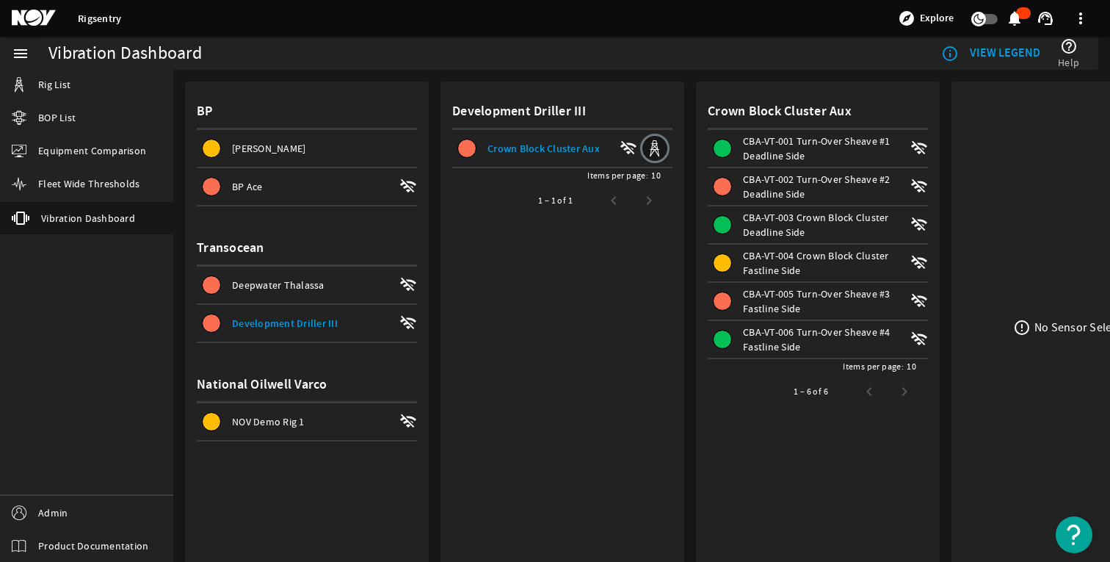
click at [800, 195] on span "CBA-VT-002 Turn-Over Sheave #2 Deadline Side" at bounding box center [817, 187] width 148 height 28
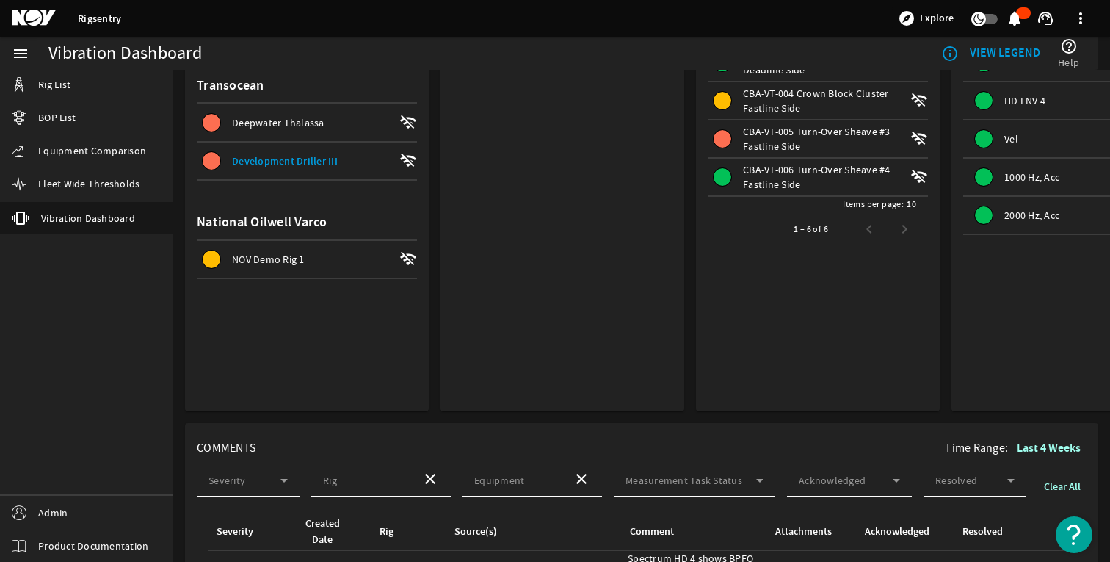
scroll to position [79, 0]
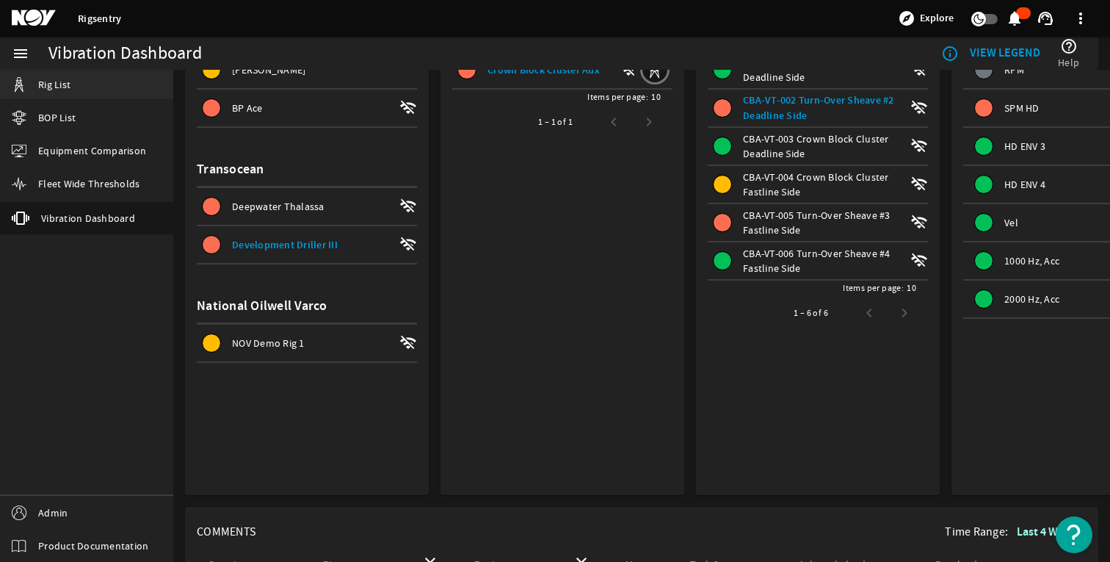
click at [35, 79] on link "Rig List" at bounding box center [86, 84] width 173 height 29
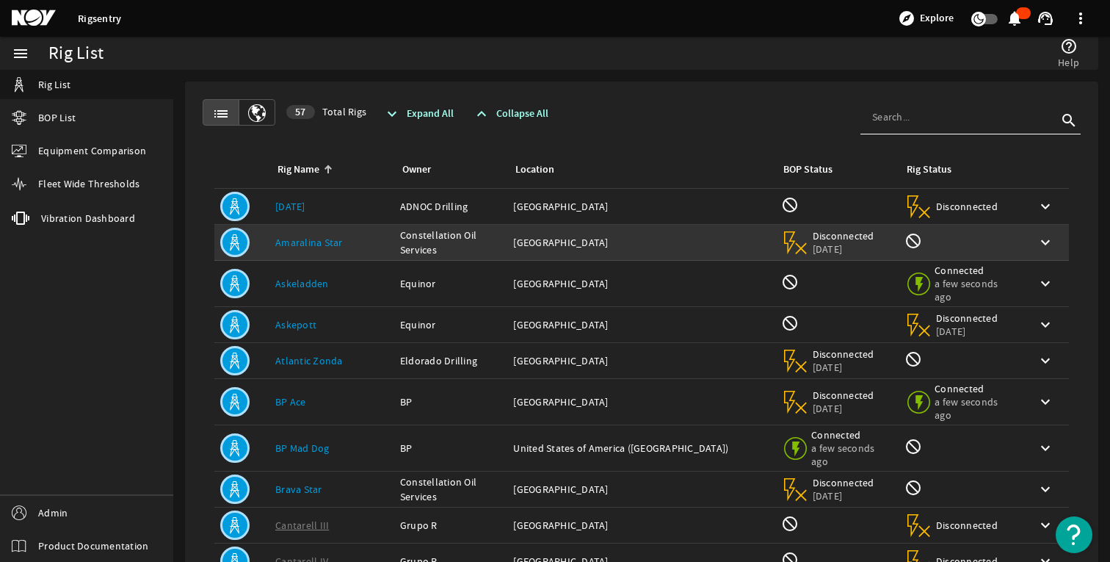
click at [325, 237] on link "Amaralina Star" at bounding box center [309, 242] width 68 height 13
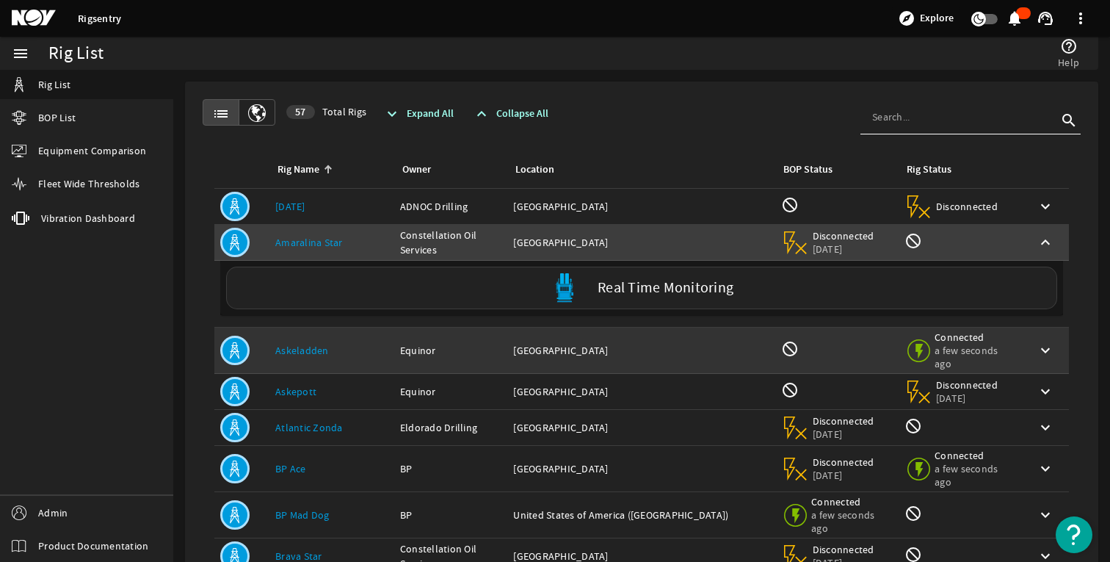
click at [293, 350] on link "Askeladden" at bounding box center [302, 350] width 54 height 13
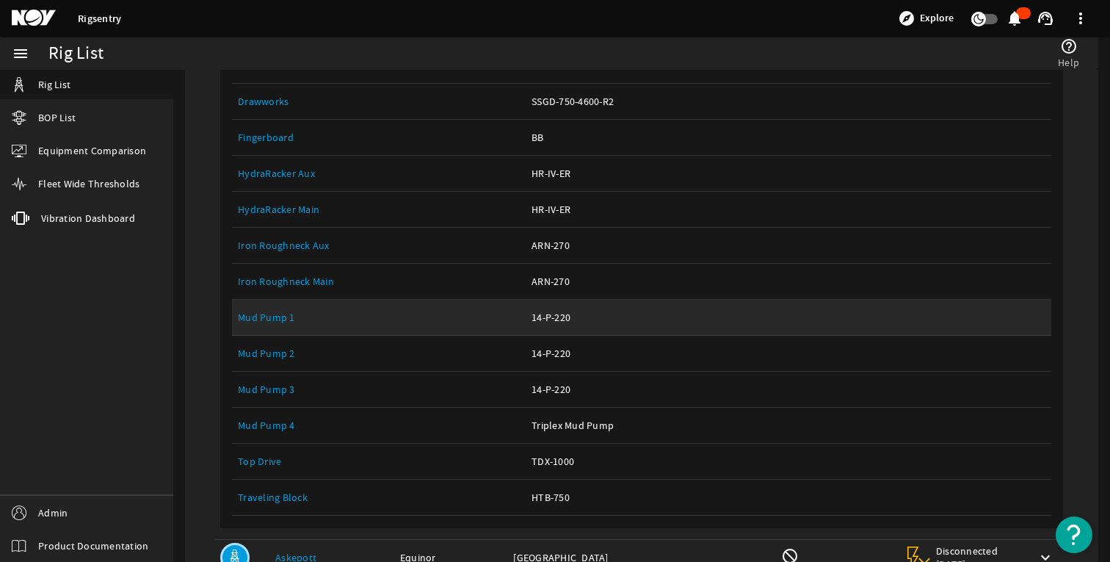
scroll to position [402, 0]
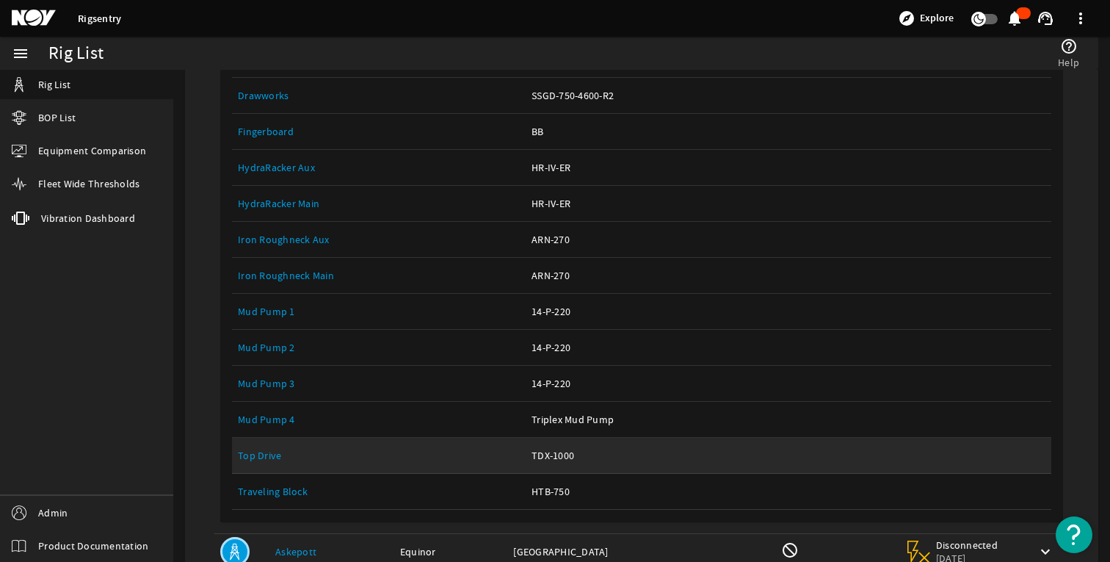
click at [274, 448] on div "Equipment Name: Top Drive" at bounding box center [379, 455] width 282 height 15
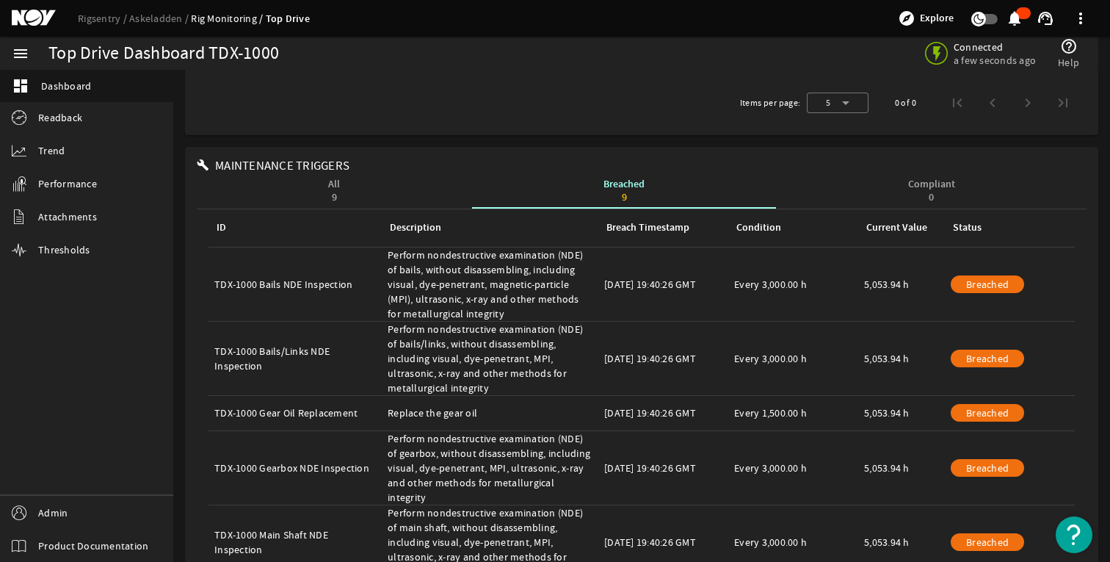
scroll to position [319, 0]
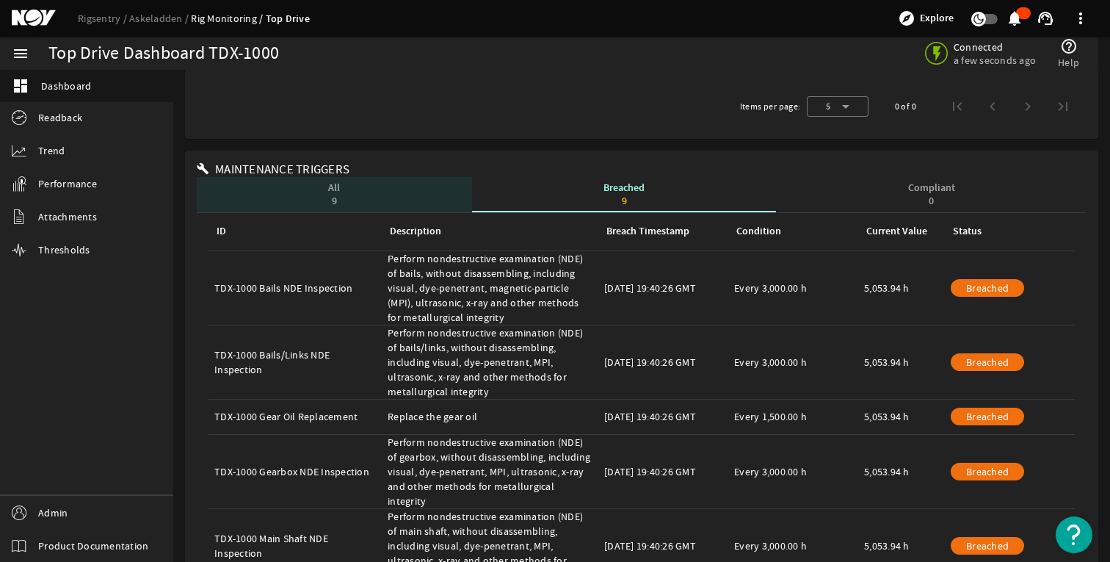
click at [336, 187] on div "All 9" at bounding box center [334, 194] width 12 height 23
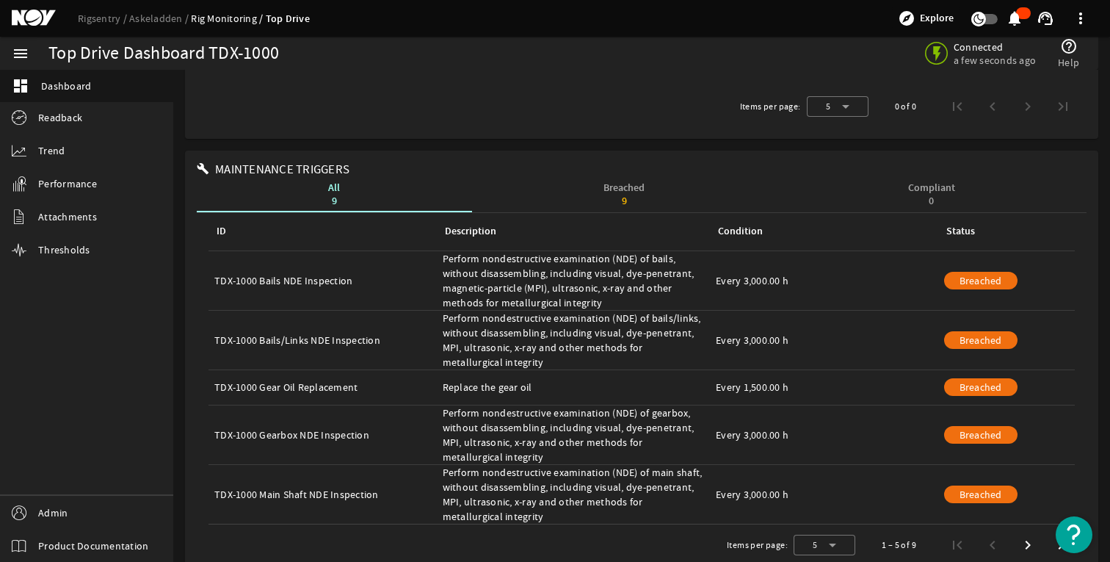
click at [649, 194] on div "Breached 9" at bounding box center [624, 194] width 305 height 35
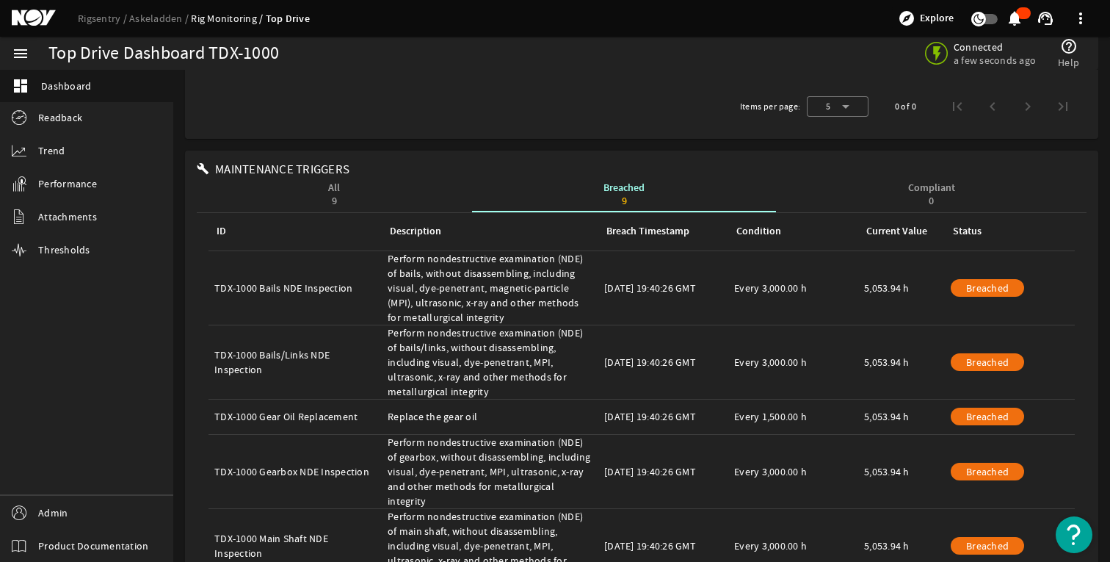
click at [924, 183] on div "Compliant 0" at bounding box center [931, 194] width 47 height 23
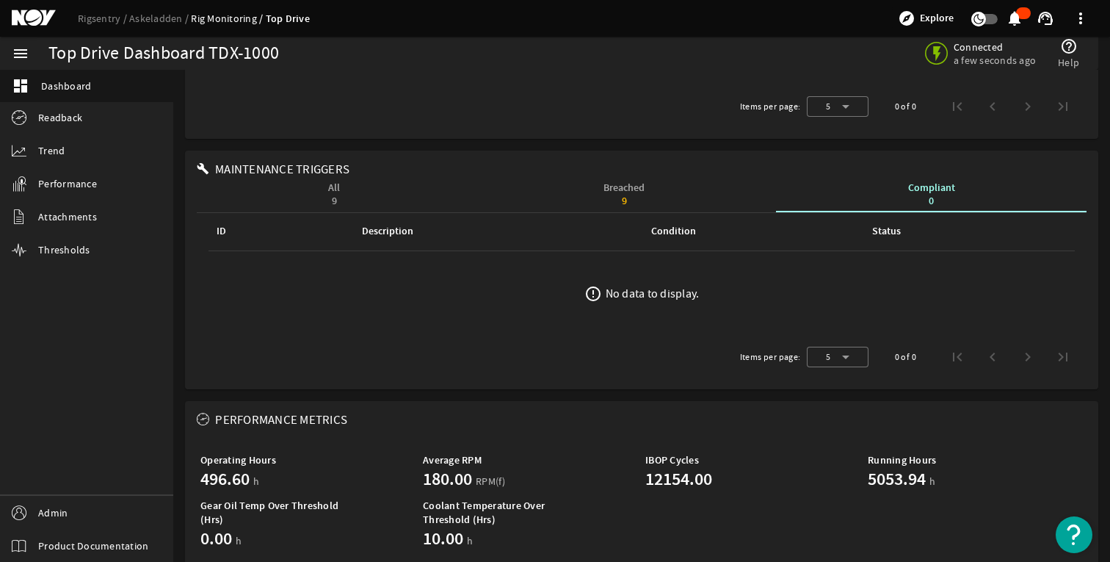
scroll to position [0, 0]
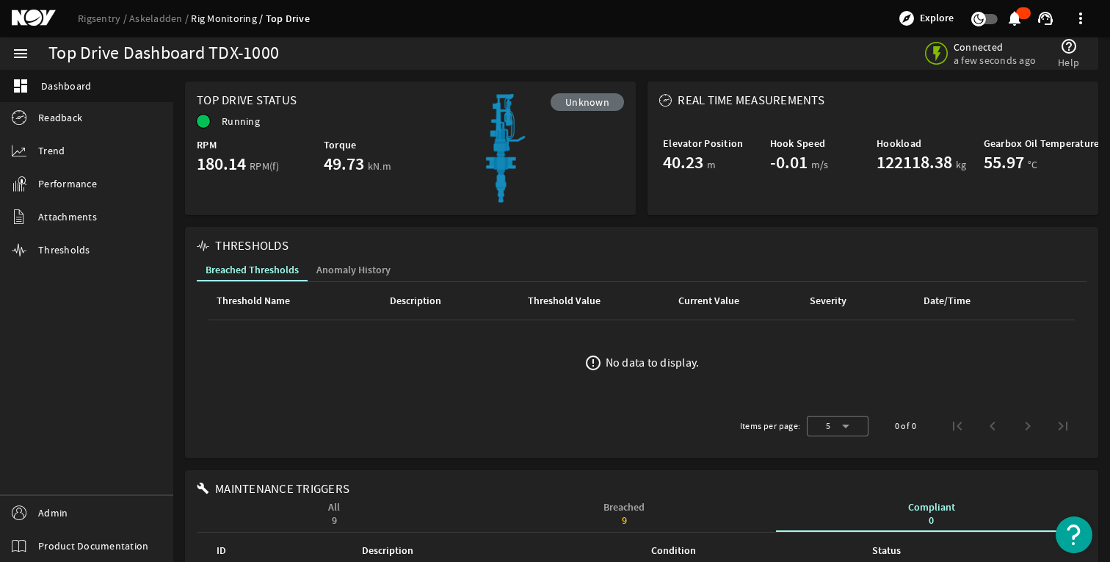
click at [358, 269] on span "Anomaly History" at bounding box center [353, 270] width 74 height 10
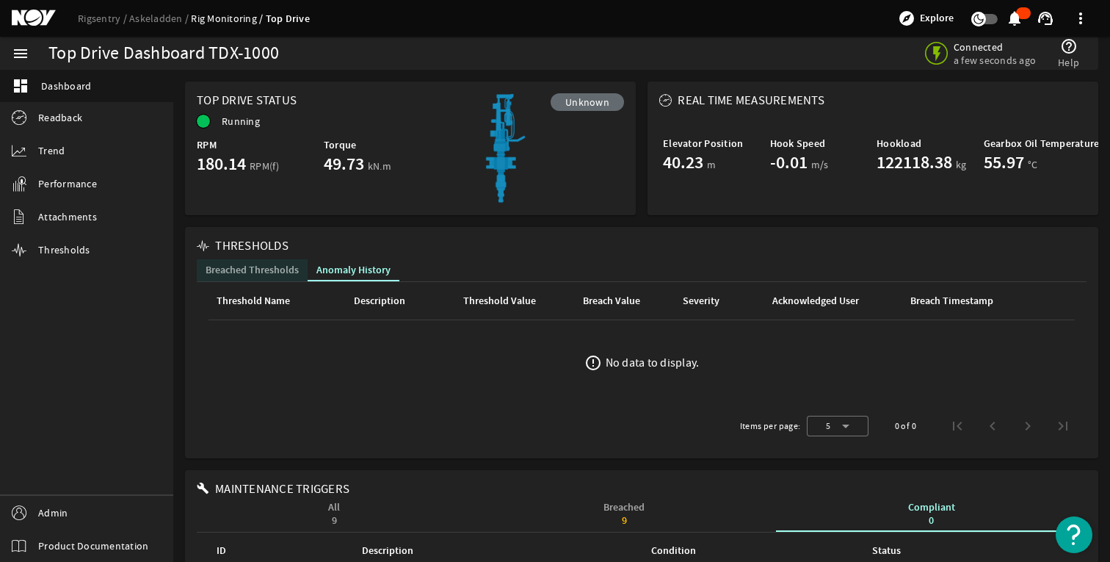
click at [261, 266] on span "Breached Thresholds" at bounding box center [252, 270] width 93 height 10
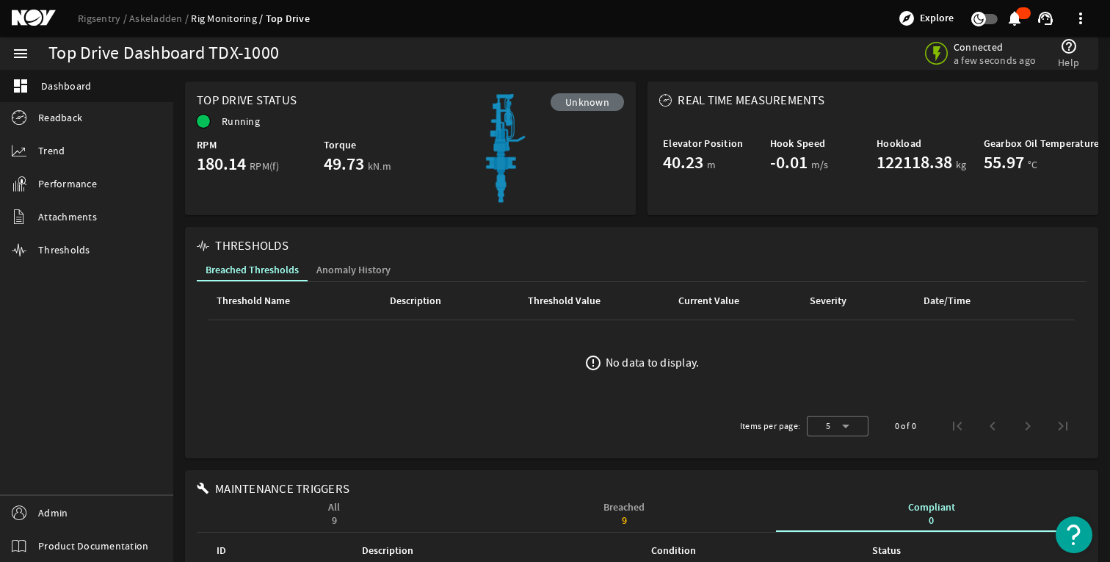
click at [363, 265] on span "Anomaly History" at bounding box center [353, 270] width 74 height 10
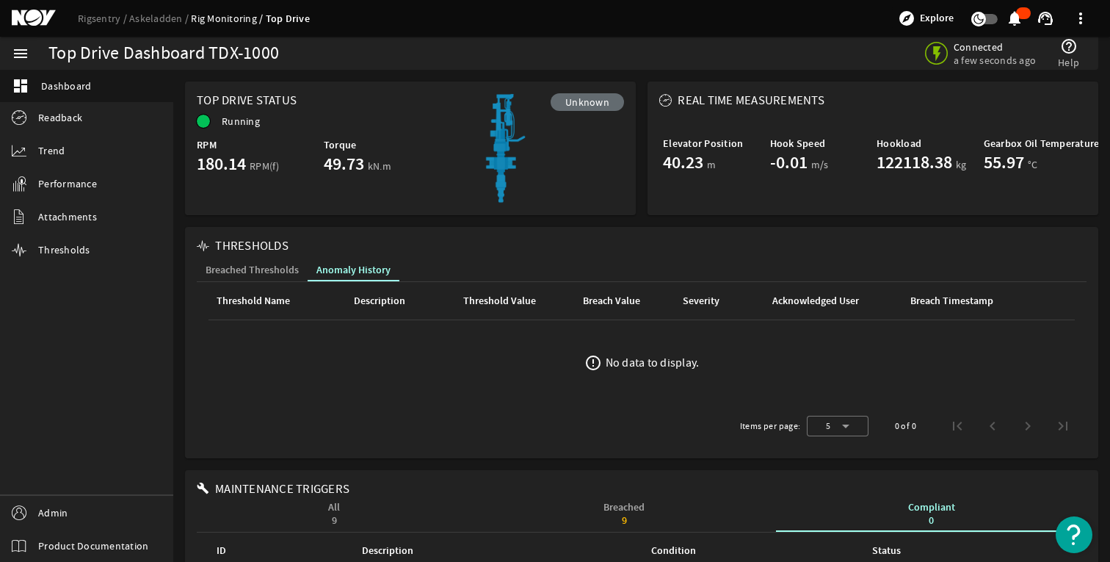
click at [601, 359] on mat-icon "error_outline" at bounding box center [593, 363] width 18 height 18
click at [256, 280] on span "Breached Thresholds" at bounding box center [252, 270] width 93 height 22
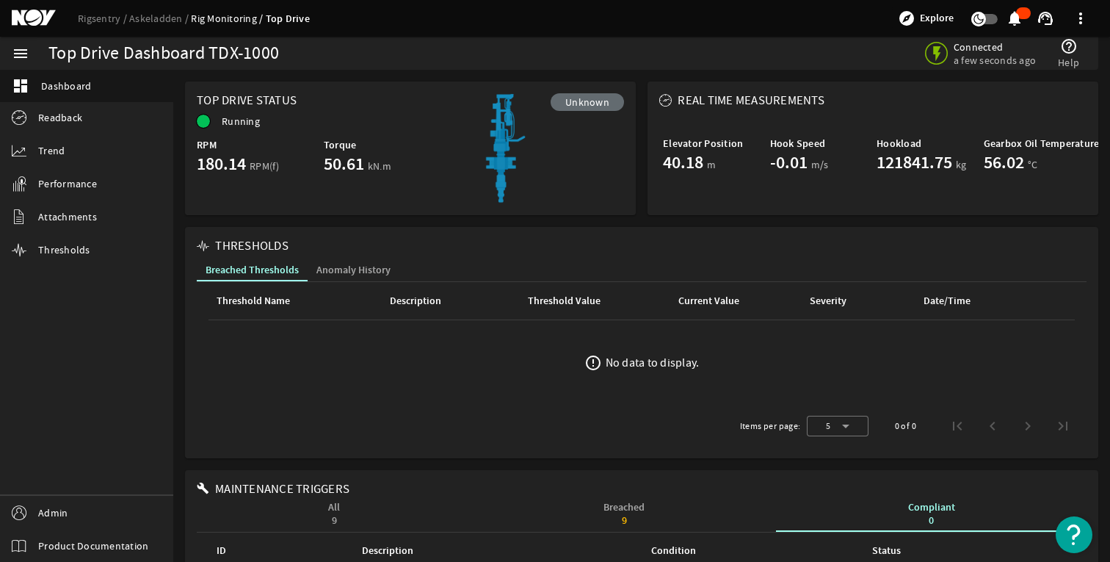
click at [344, 253] on div "THRESHOLDS" at bounding box center [642, 246] width 890 height 15
click at [357, 261] on span "Anomaly History" at bounding box center [353, 270] width 74 height 22
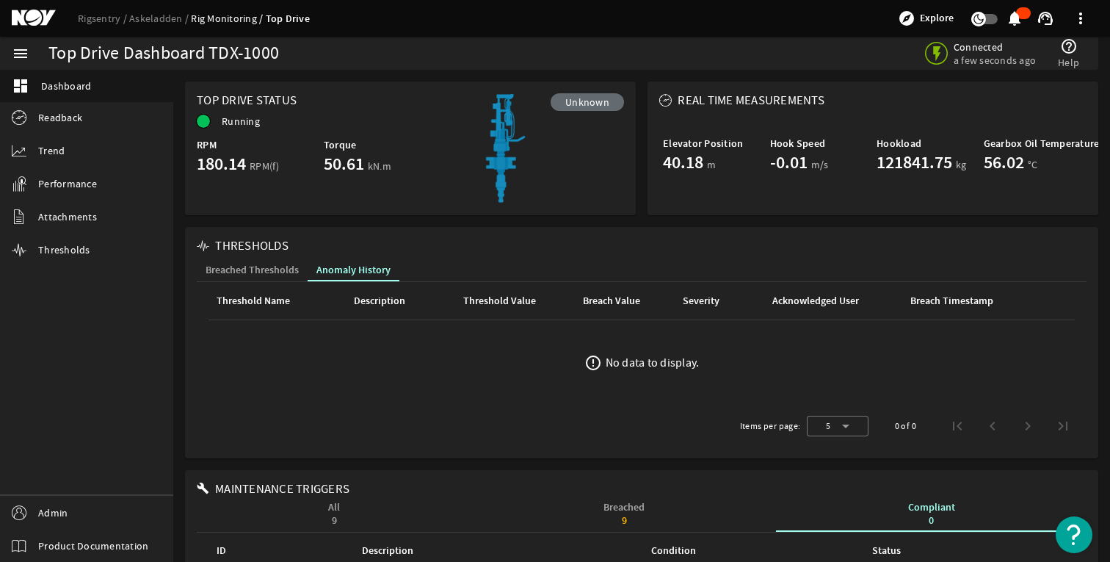
click at [260, 272] on span "Breached Thresholds" at bounding box center [252, 270] width 93 height 10
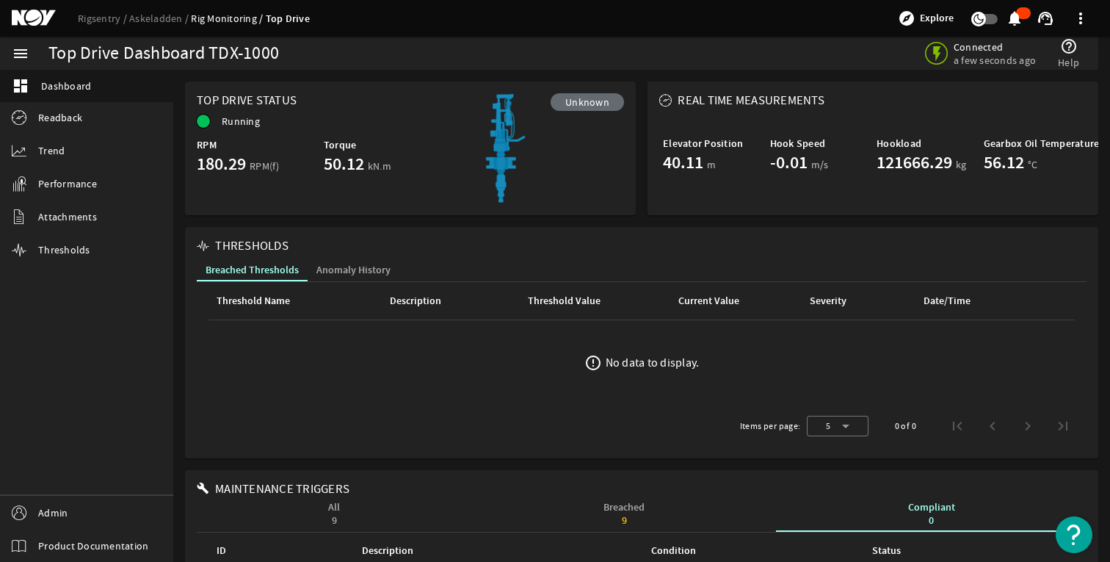
click at [342, 260] on span "Anomaly History" at bounding box center [353, 270] width 74 height 22
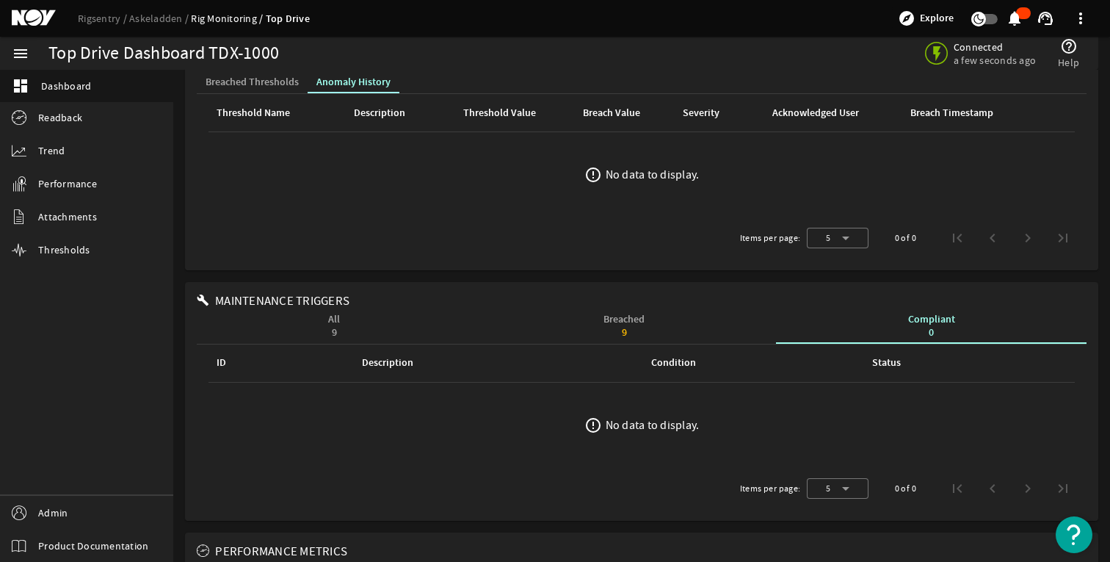
scroll to position [352, 0]
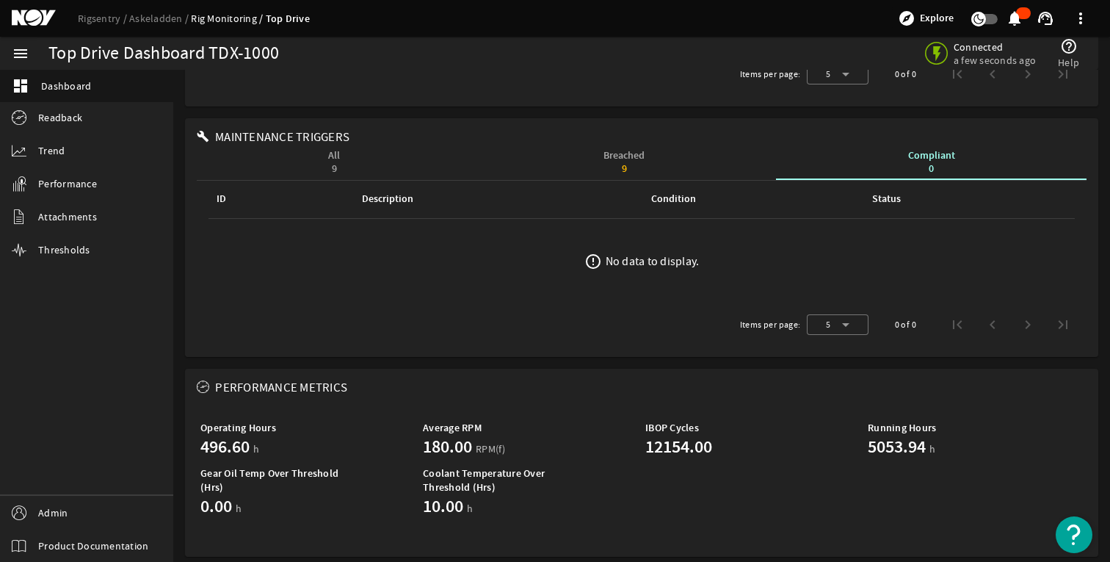
click at [623, 164] on div "9" at bounding box center [624, 169] width 41 height 10
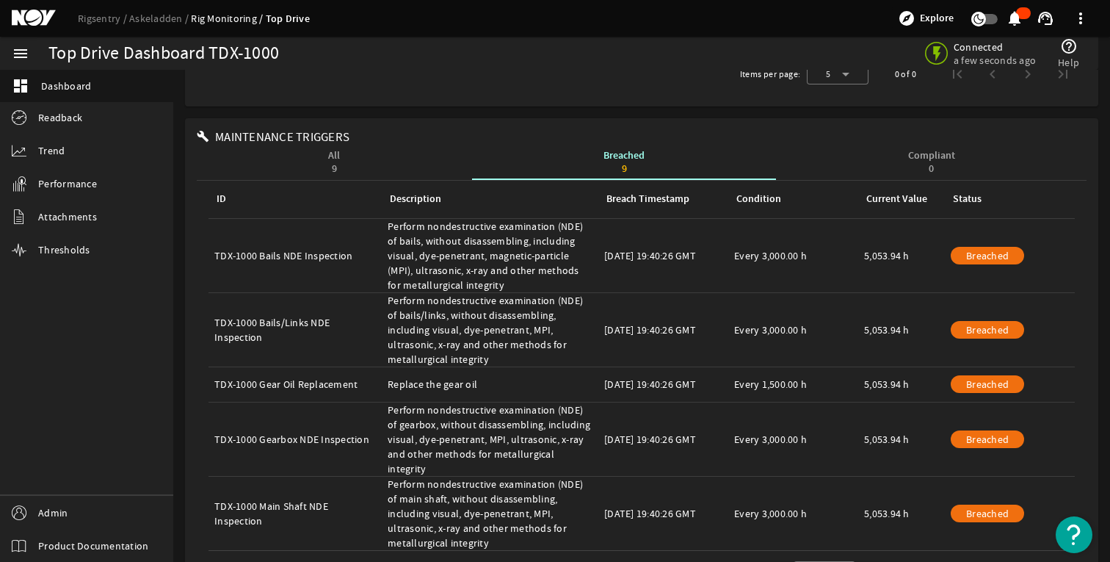
click at [333, 164] on div "9" at bounding box center [334, 169] width 12 height 10
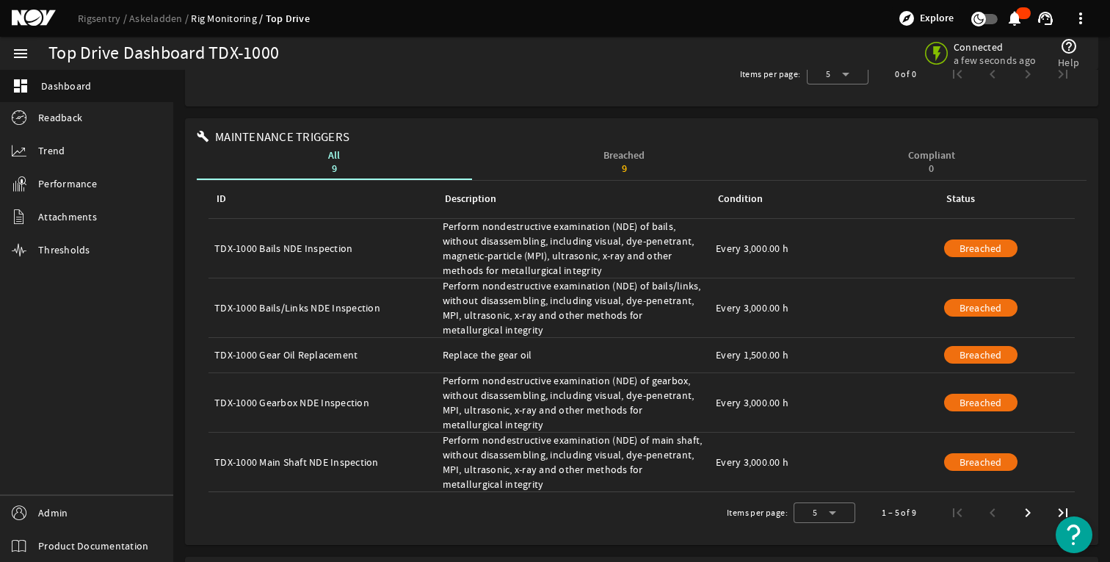
scroll to position [0, 0]
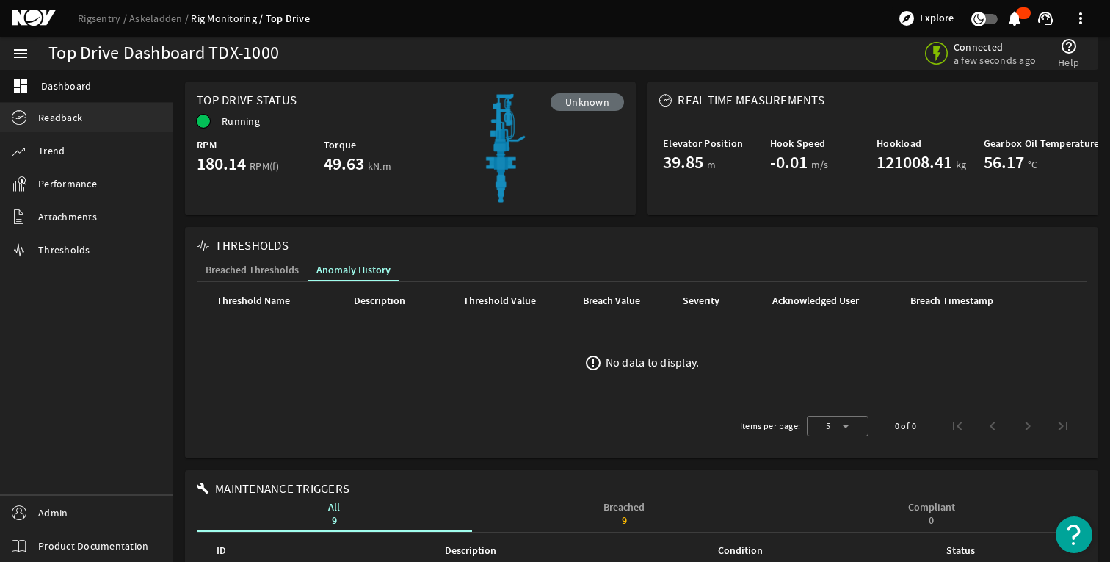
click at [75, 125] on link "Readback" at bounding box center [86, 117] width 173 height 29
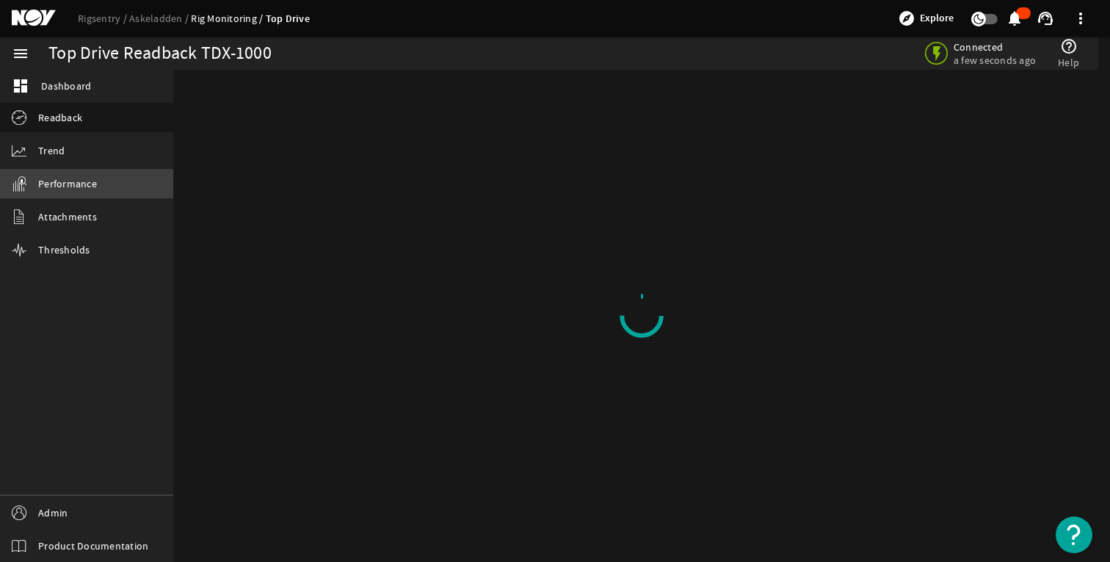
click at [96, 191] on link "Performance" at bounding box center [86, 183] width 173 height 29
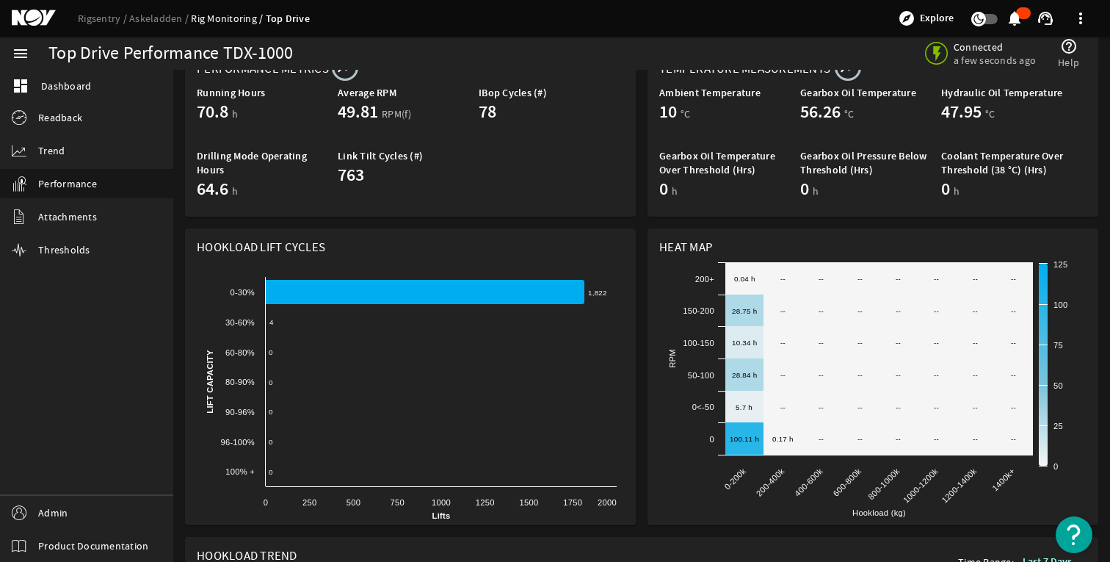
scroll to position [516, 0]
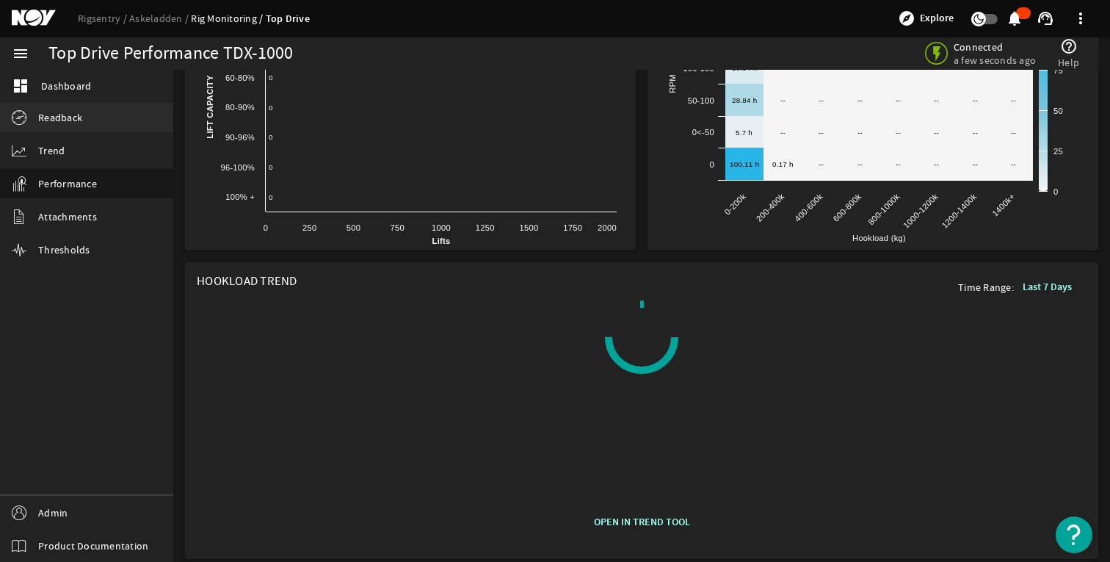
click at [101, 107] on link "Readback" at bounding box center [86, 117] width 173 height 29
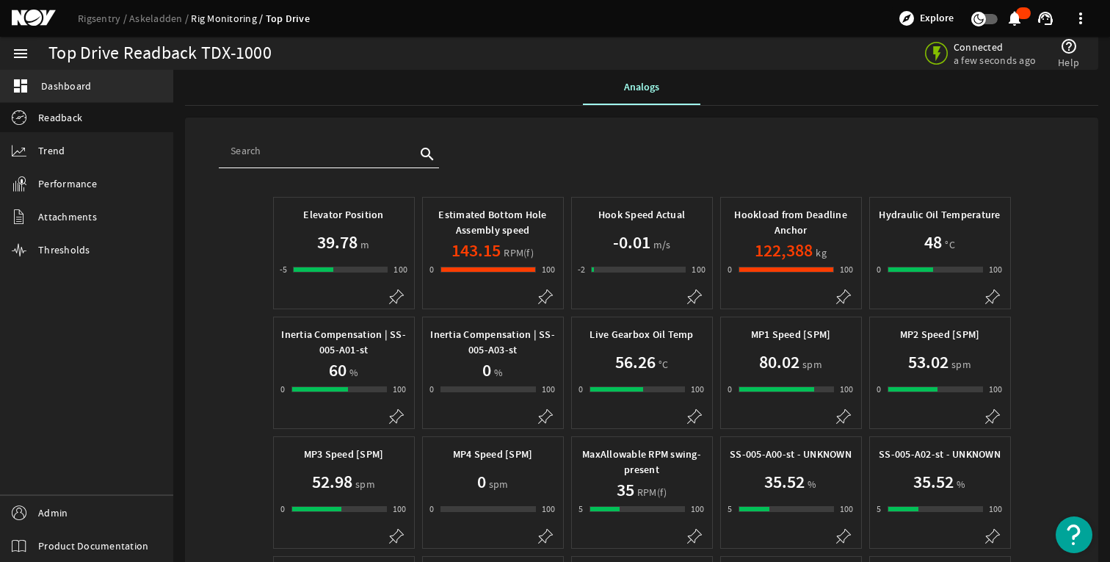
click at [82, 90] on span "Dashboard" at bounding box center [66, 86] width 50 height 15
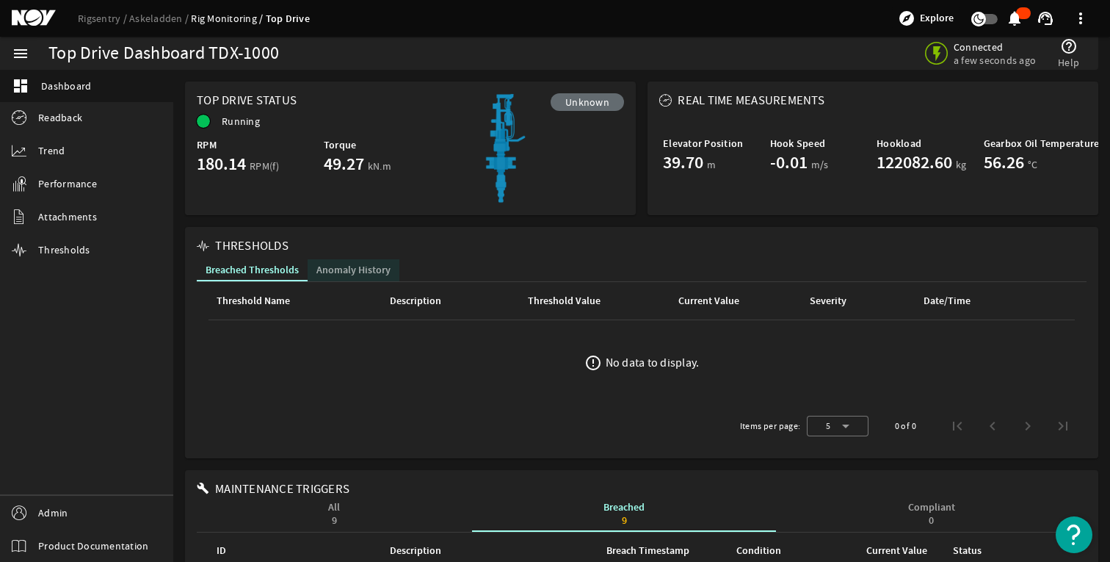
click at [366, 273] on span "Anomaly History" at bounding box center [353, 270] width 74 height 10
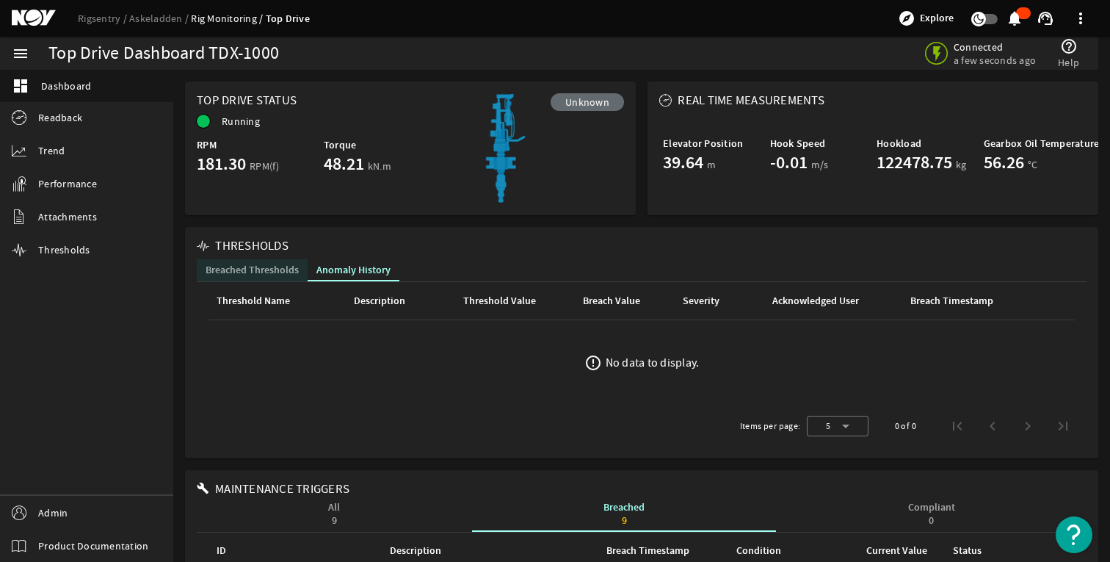
click at [286, 267] on span "Breached Thresholds" at bounding box center [252, 270] width 93 height 10
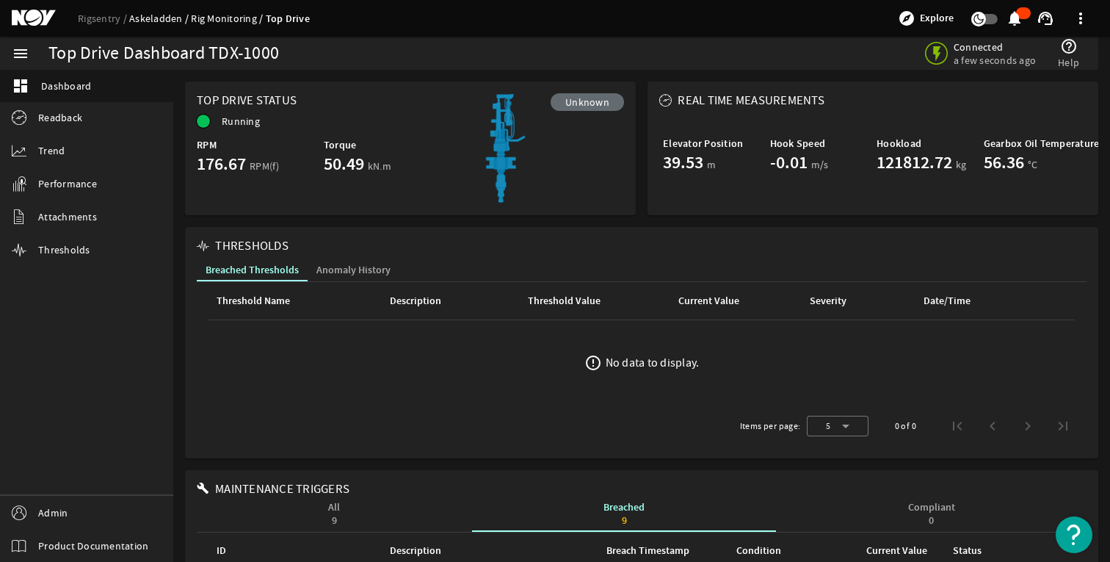
click at [162, 18] on link "Askeladden" at bounding box center [160, 18] width 62 height 13
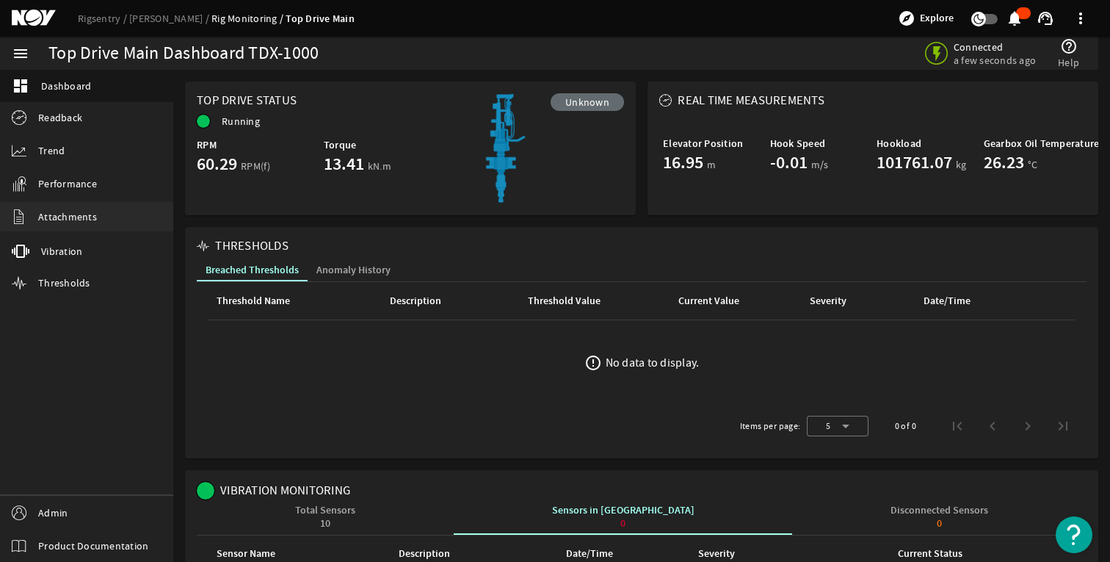
click at [100, 215] on link "Attachments" at bounding box center [86, 216] width 173 height 29
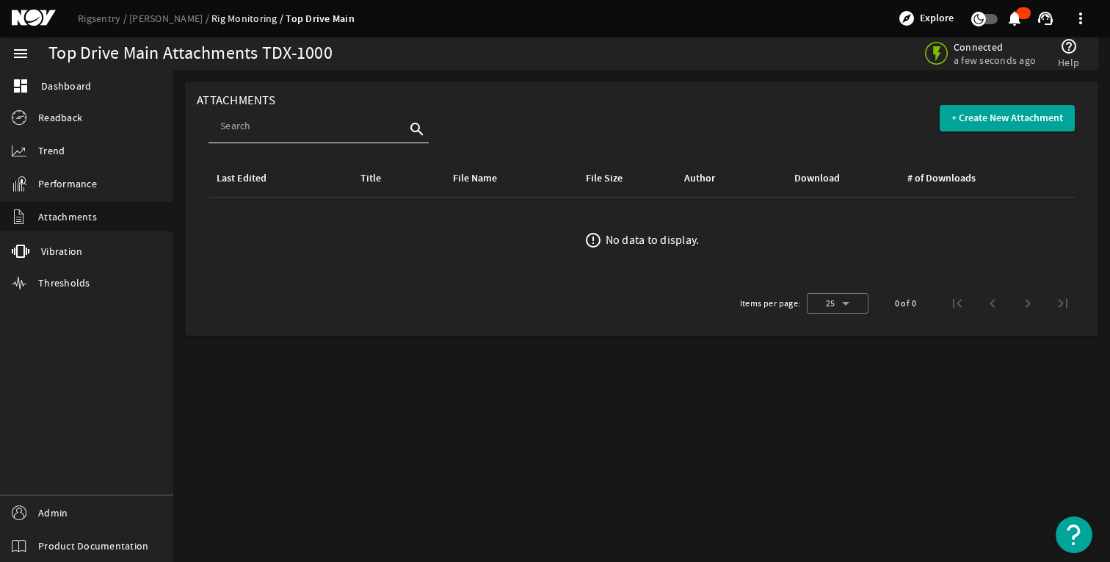
click at [141, 26] on div "Rigsentry Clair Ridge Rig Monitoring Top Drive Main explore Explore notificatio…" at bounding box center [555, 18] width 1110 height 37
click at [104, 21] on link "Rigsentry" at bounding box center [103, 18] width 51 height 13
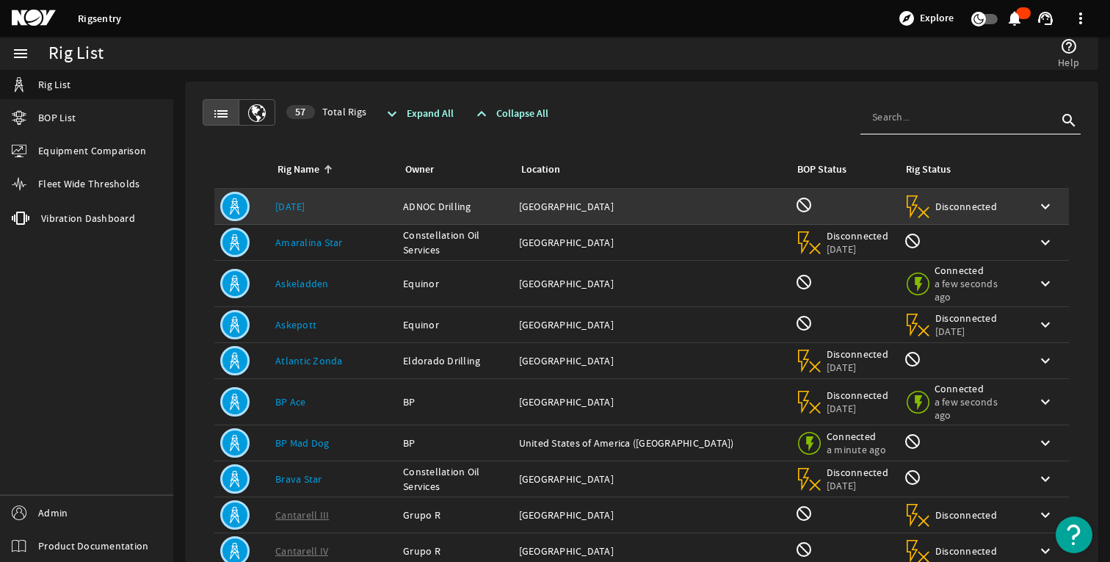
click at [305, 203] on div "Rig Name: AD 126" at bounding box center [333, 206] width 116 height 15
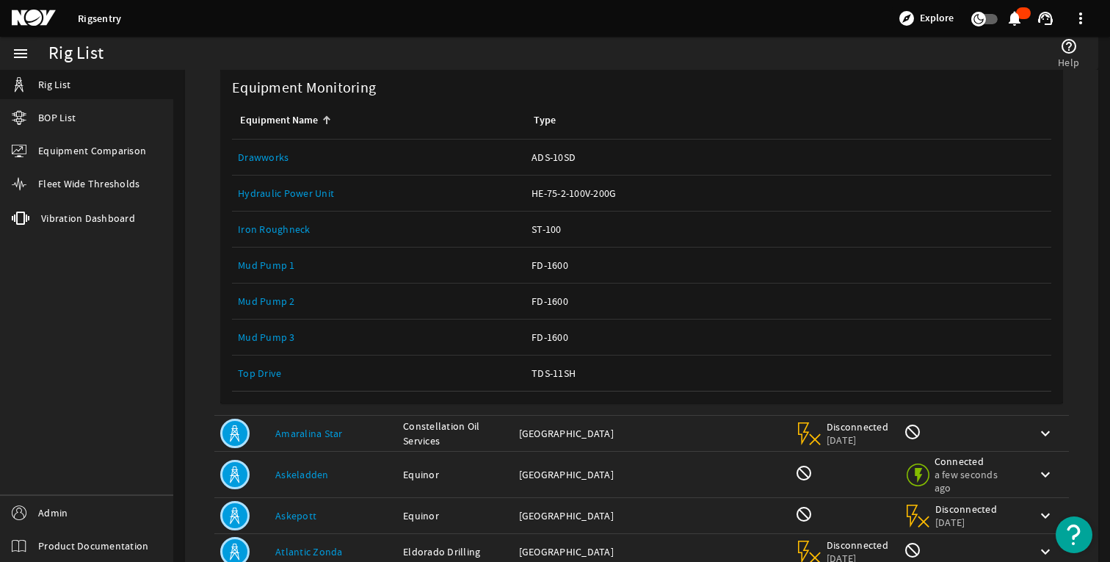
scroll to position [169, 0]
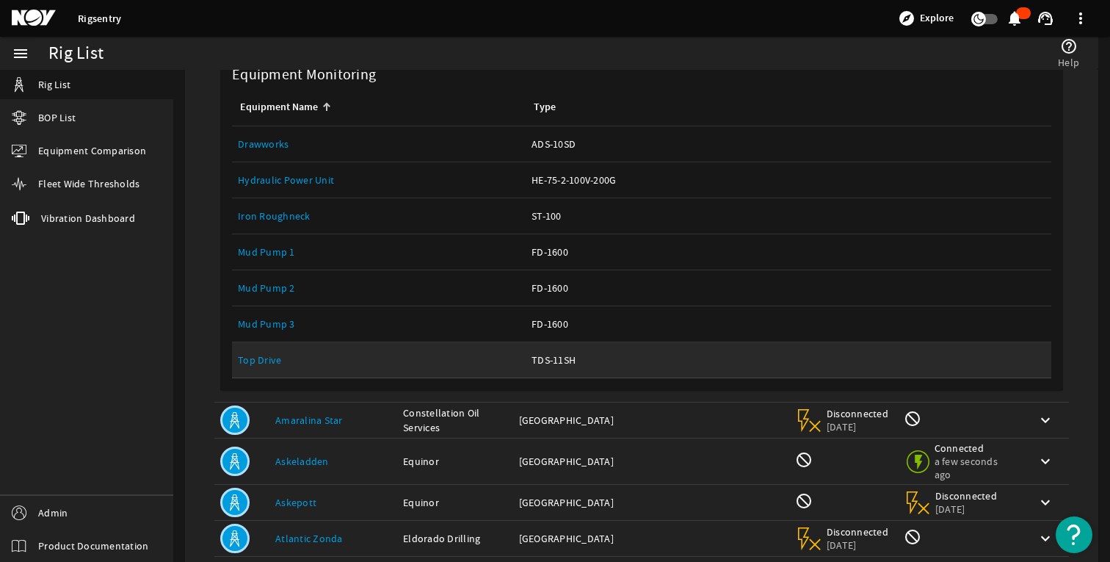
click at [280, 358] on div "Equipment Name: Top Drive" at bounding box center [379, 359] width 282 height 15
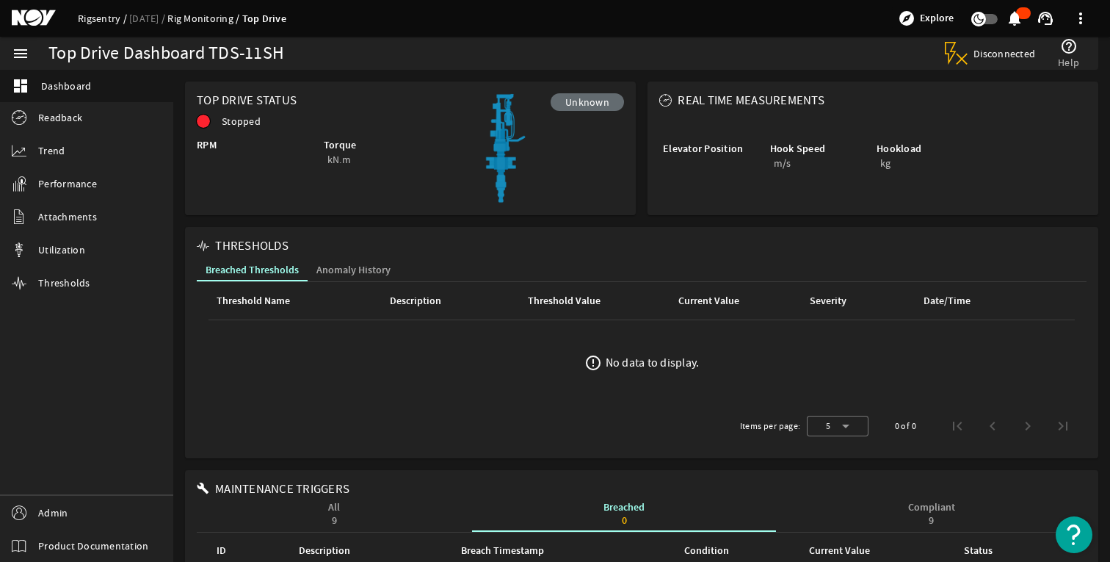
click at [106, 18] on link "Rigsentry" at bounding box center [103, 18] width 51 height 13
